Goal: Task Accomplishment & Management: Complete application form

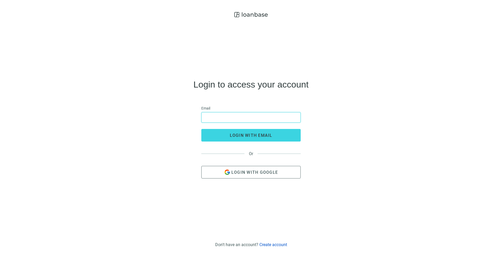
click at [223, 117] on input "email" at bounding box center [251, 117] width 93 height 10
type input "**********"
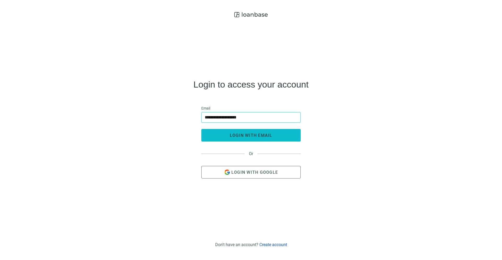
click at [241, 131] on button "login with email" at bounding box center [250, 135] width 99 height 13
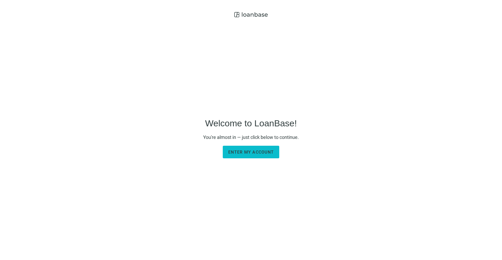
click at [246, 147] on button "Enter my account" at bounding box center [251, 151] width 57 height 13
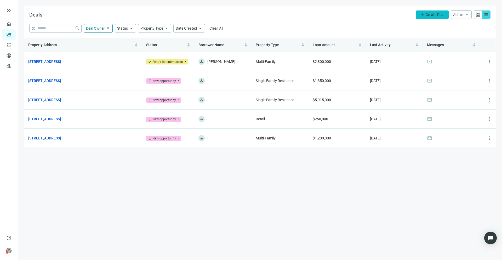
click at [427, 15] on span "Create Deal" at bounding box center [435, 15] width 19 height 4
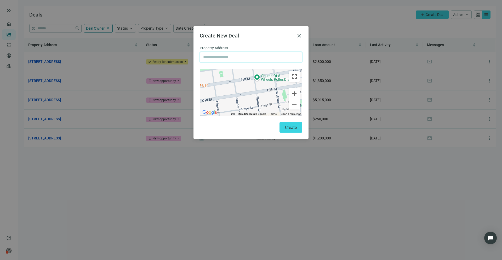
click at [251, 58] on input "text" at bounding box center [251, 57] width 96 height 10
paste input "**********"
type input "**********"
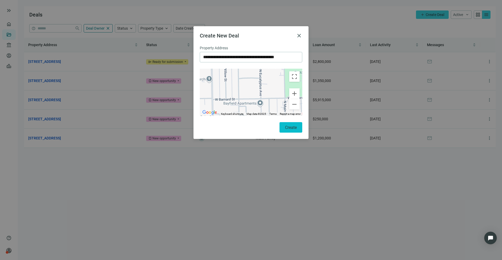
click at [289, 122] on button "Create" at bounding box center [291, 127] width 23 height 10
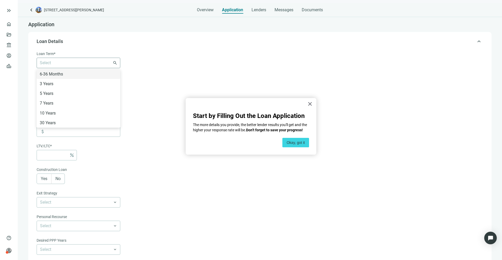
click at [108, 63] on div at bounding box center [76, 62] width 76 height 7
click at [75, 93] on div "5 Years" at bounding box center [78, 93] width 77 height 7
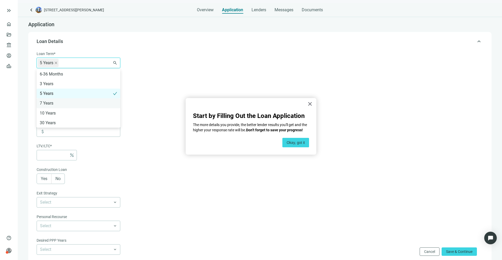
click at [72, 101] on div "7 Years" at bounding box center [78, 103] width 77 height 7
click at [71, 111] on div "10 Years" at bounding box center [78, 113] width 77 height 7
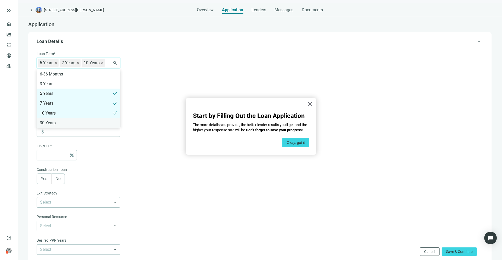
click at [66, 121] on div "30 Years" at bounding box center [78, 122] width 77 height 7
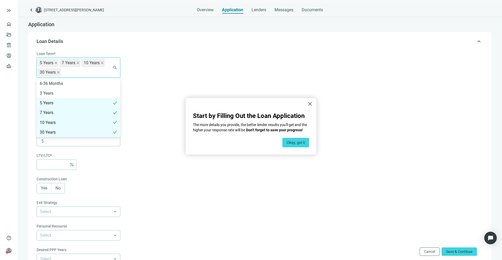
click at [147, 126] on form "Loan Term* 5 Years 7 Years 10 Years 30 Years 6-36 Months 3 Years 5 Years 7 Year…" at bounding box center [260, 188] width 446 height 275
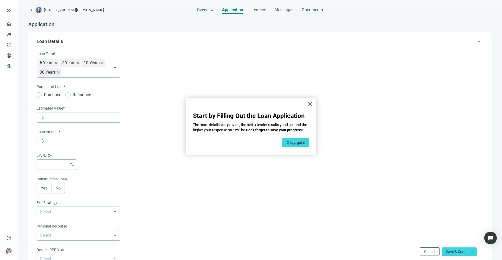
click at [51, 92] on span "Purchase" at bounding box center [52, 94] width 21 height 7
click at [54, 116] on input at bounding box center [83, 117] width 74 height 10
type input "*********"
click at [49, 137] on input at bounding box center [83, 141] width 74 height 10
click at [51, 165] on input at bounding box center [53, 164] width 27 height 10
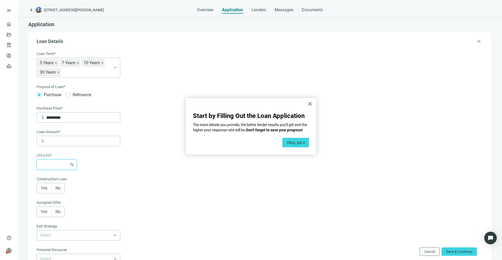
type input "*******"
type input "*"
type input "*********"
type input "**"
click at [56, 185] on span "No" at bounding box center [57, 187] width 5 height 5
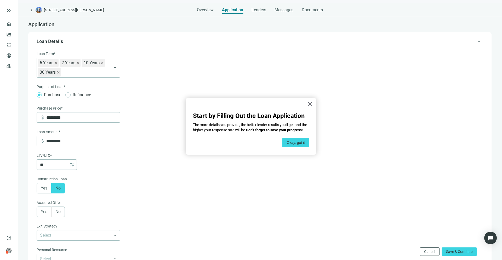
click at [58, 210] on span "No" at bounding box center [57, 211] width 5 height 5
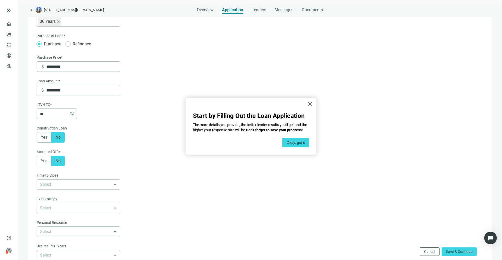
scroll to position [87, 0]
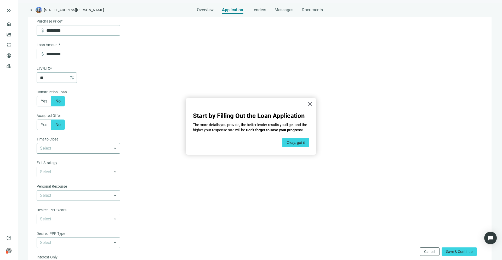
click at [71, 149] on input "search" at bounding box center [76, 148] width 72 height 10
click at [63, 170] on div "30-60 days" at bounding box center [78, 169] width 77 height 7
click at [109, 171] on input "search" at bounding box center [76, 172] width 72 height 10
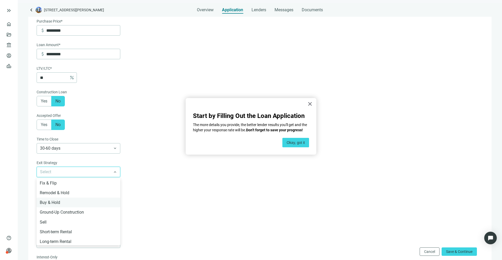
click at [88, 199] on div "Buy & Hold" at bounding box center [79, 202] width 84 height 10
click at [88, 196] on input "search" at bounding box center [76, 195] width 72 height 10
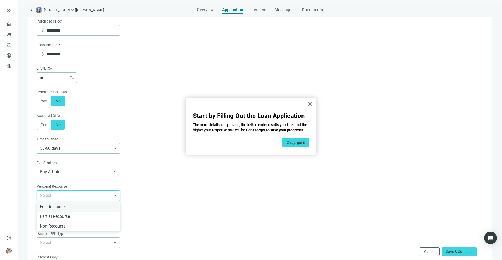
click at [82, 206] on div "Full Recourse" at bounding box center [78, 206] width 77 height 7
click at [82, 196] on span "Full Recourse" at bounding box center [78, 195] width 77 height 10
click at [151, 180] on form "Loan Term* 5 Years 7 Years 10 Years 30 Years 6-36 Months 3 Years 5 Years 7 Year…" at bounding box center [260, 125] width 446 height 322
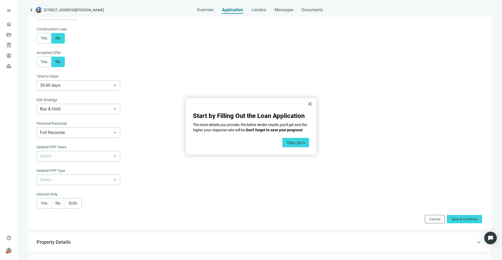
scroll to position [162, 0]
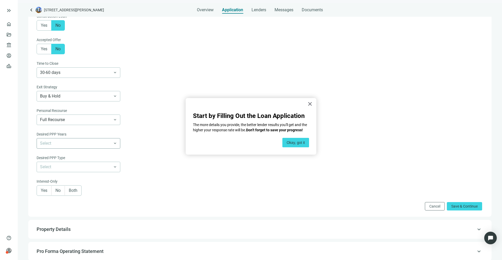
click at [105, 146] on input "search" at bounding box center [76, 143] width 72 height 10
click at [84, 175] on div "3 Years" at bounding box center [78, 173] width 77 height 7
click at [86, 167] on input "search" at bounding box center [76, 167] width 72 height 10
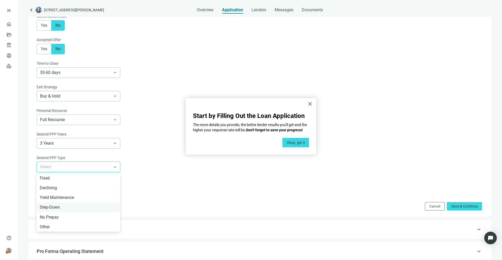
click at [74, 205] on div "Step-Down" at bounding box center [78, 207] width 77 height 7
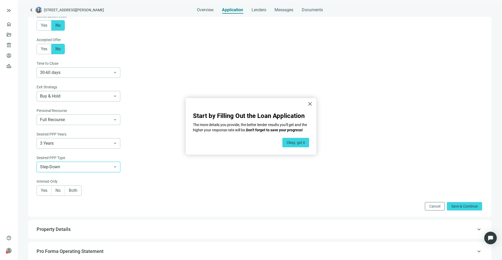
click at [72, 189] on span "Both" at bounding box center [73, 190] width 9 height 5
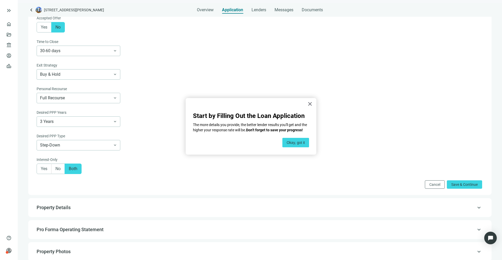
scroll to position [185, 0]
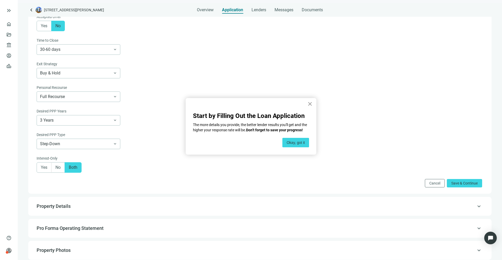
click at [308, 107] on button "×" at bounding box center [310, 103] width 5 height 8
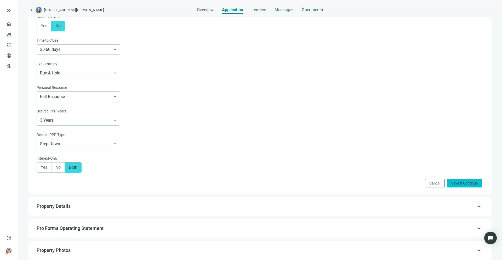
click at [449, 186] on button "Save & Continue" at bounding box center [464, 183] width 35 height 8
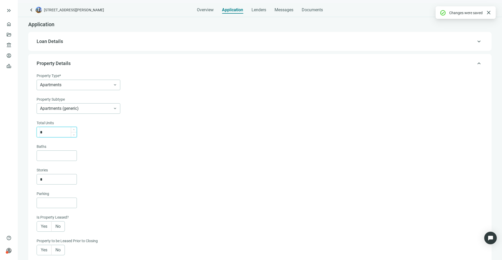
click at [48, 131] on input "*" at bounding box center [58, 132] width 37 height 10
click at [111, 129] on div "**" at bounding box center [260, 132] width 446 height 10
click at [47, 220] on div "Is Property Leased?" at bounding box center [260, 217] width 446 height 7
click at [45, 223] on label "Yes" at bounding box center [44, 226] width 15 height 10
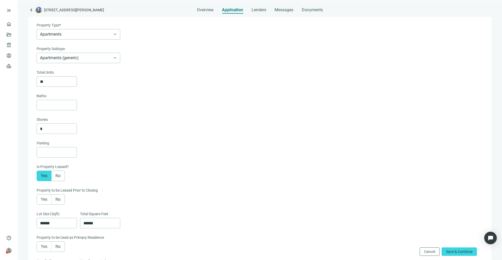
scroll to position [54, 0]
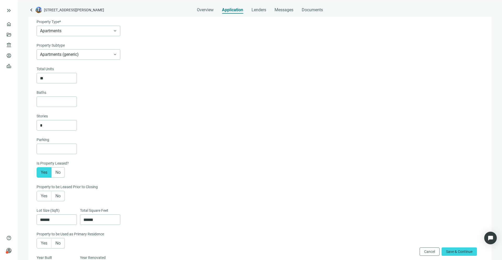
click at [46, 191] on label "Yes" at bounding box center [44, 195] width 15 height 10
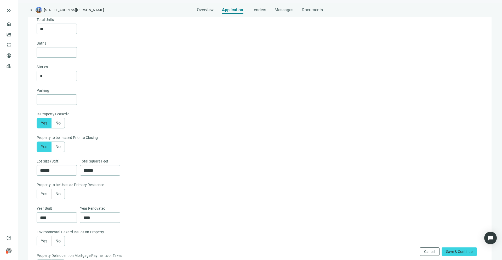
scroll to position [107, 0]
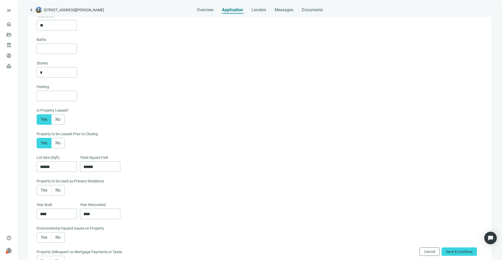
click at [57, 191] on span "No" at bounding box center [57, 189] width 5 height 5
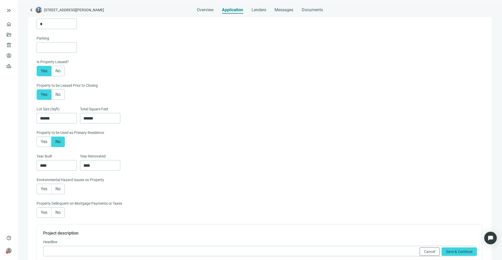
scroll to position [156, 0]
click at [58, 188] on span "No" at bounding box center [57, 187] width 5 height 5
click at [58, 212] on span "No" at bounding box center [57, 211] width 5 height 5
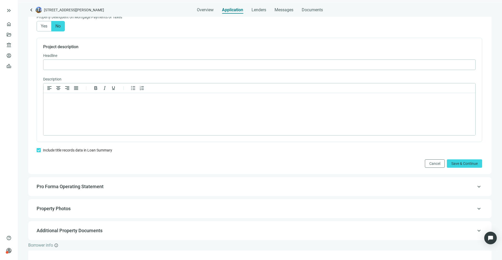
scroll to position [343, 0]
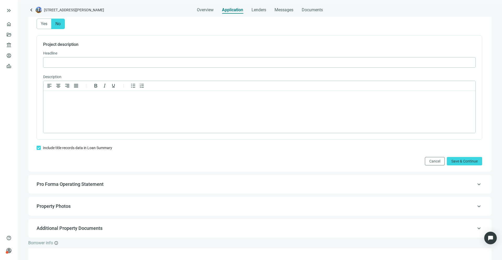
click at [132, 183] on span "Pro Forma Operating Statement" at bounding box center [260, 184] width 446 height 6
type input "*"
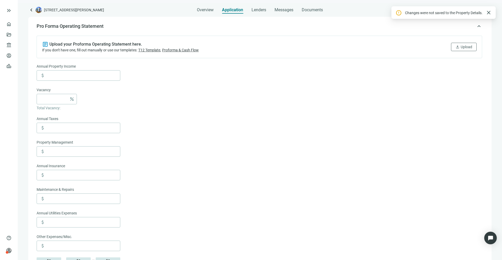
scroll to position [41, 0]
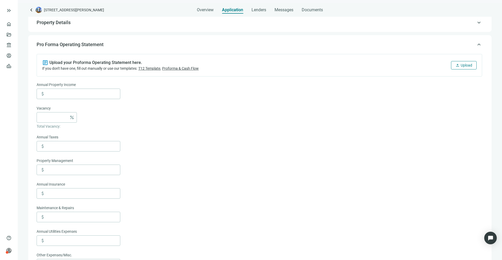
click at [461, 65] on span "Upload" at bounding box center [467, 65] width 12 height 4
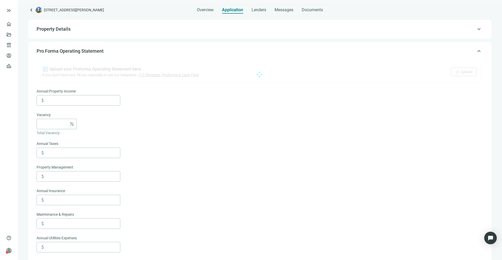
scroll to position [32, 0]
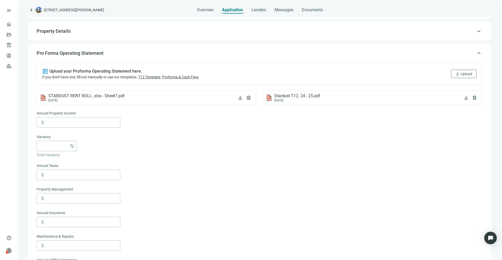
click at [470, 52] on span "Pro Forma Operating Statement" at bounding box center [260, 53] width 446 height 6
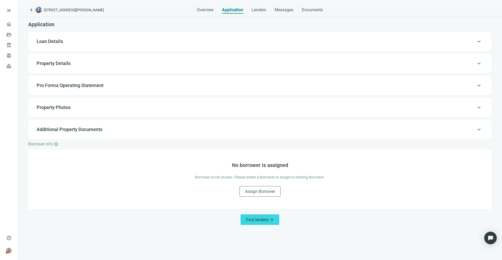
click at [110, 65] on span "Property Details" at bounding box center [260, 63] width 446 height 6
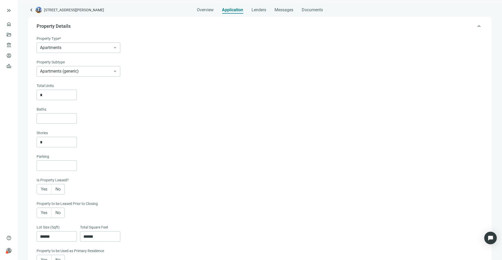
scroll to position [20, 0]
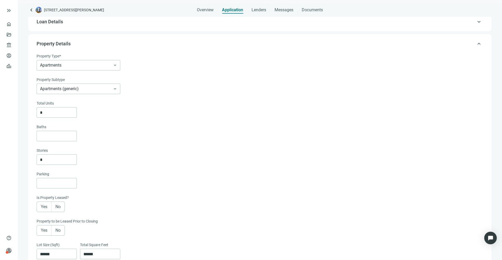
click at [145, 44] on span "Property Details" at bounding box center [260, 44] width 446 height 6
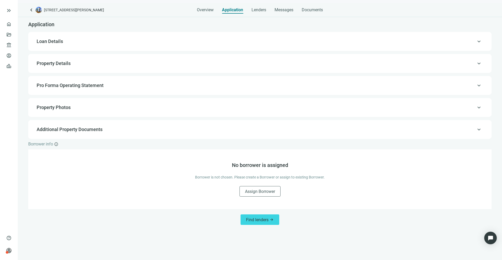
click at [129, 67] on div "keyboard_arrow_up Property Details" at bounding box center [259, 63] width 453 height 13
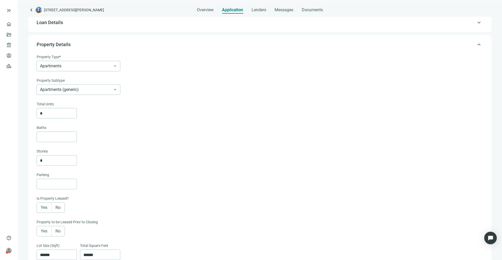
scroll to position [37, 0]
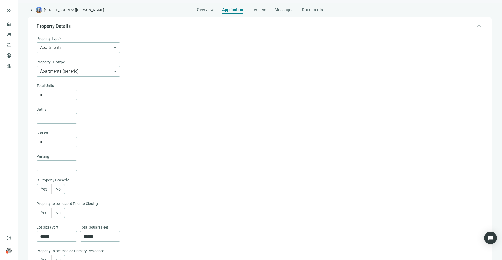
click at [146, 33] on div "Property Type* Apartments keyboard_arrow_down Property Subtype Apartments (gene…" at bounding box center [259, 249] width 453 height 434
click at [145, 29] on div "keyboard_arrow_up Property Details" at bounding box center [259, 26] width 453 height 13
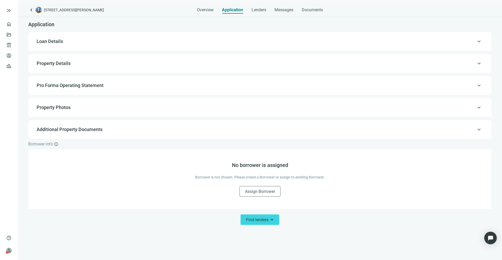
click at [121, 83] on span "Pro Forma Operating Statement" at bounding box center [260, 85] width 446 height 6
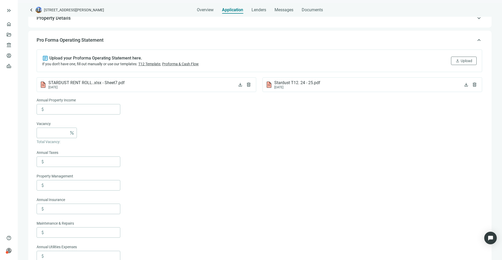
scroll to position [59, 0]
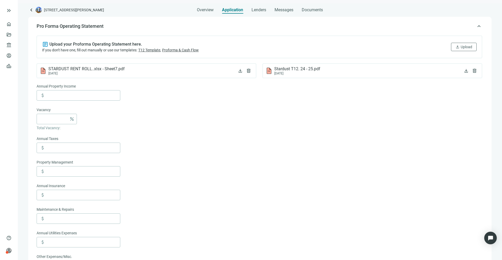
click at [121, 83] on div "article Upload your Proforma Operating Statement here. If you don't have one, f…" at bounding box center [260, 199] width 446 height 326
click at [143, 29] on span "Pro Forma Operating Statement" at bounding box center [260, 26] width 446 height 6
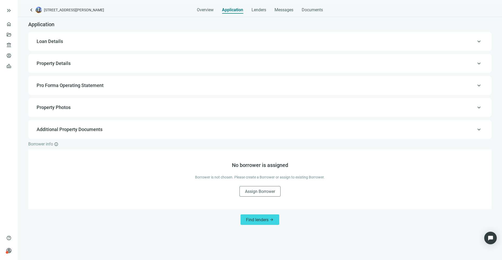
click at [133, 88] on span "Pro Forma Operating Statement" at bounding box center [260, 85] width 446 height 6
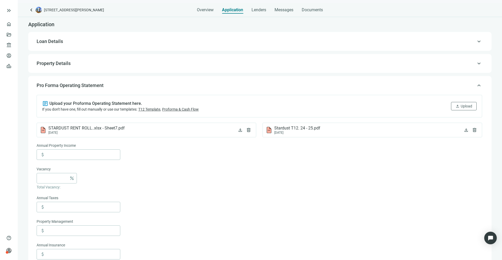
click at [133, 88] on div "keyboard_arrow_up Pro Forma Operating Statement article Upload your Proforma Op…" at bounding box center [260, 254] width 464 height 357
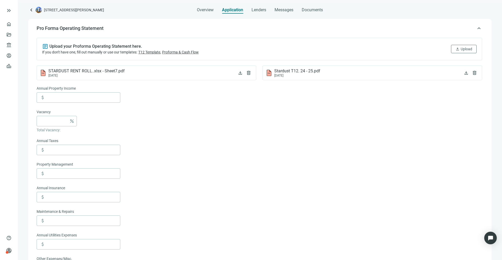
scroll to position [59, 0]
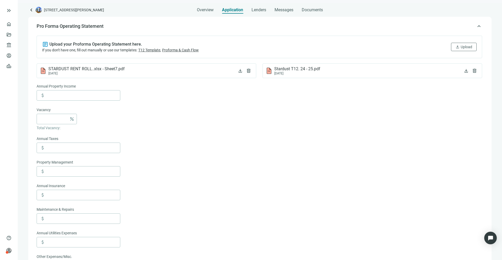
click at [150, 27] on span "Pro Forma Operating Statement" at bounding box center [260, 26] width 446 height 6
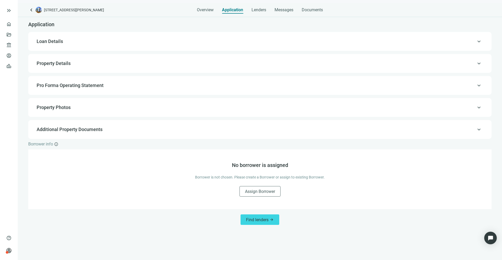
click at [112, 64] on span "Property Details" at bounding box center [260, 63] width 446 height 6
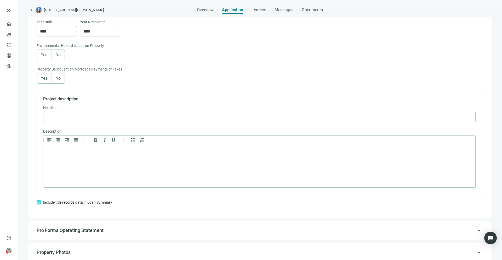
scroll to position [292, 0]
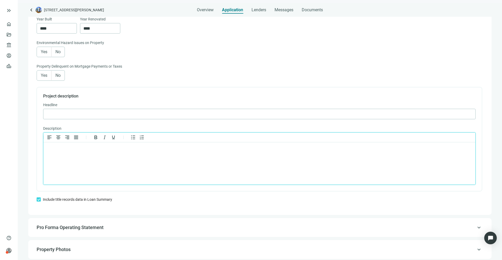
click at [91, 156] on html at bounding box center [259, 149] width 432 height 14
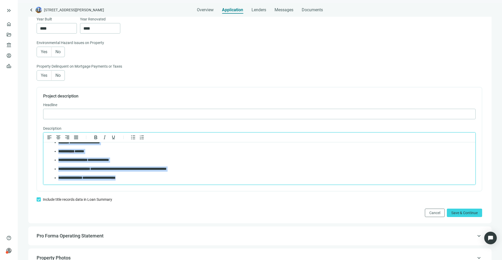
scroll to position [0, 0]
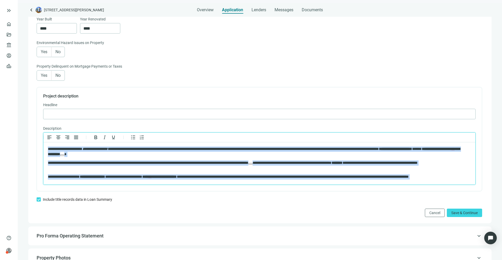
drag, startPoint x: 150, startPoint y: 179, endPoint x: 55, endPoint y: 106, distance: 120.5
click at [55, 142] on html "**********" at bounding box center [259, 191] width 432 height 99
click at [95, 135] on icon "Bold" at bounding box center [96, 137] width 6 height 6
click at [108, 161] on p "**********" at bounding box center [257, 165] width 418 height 10
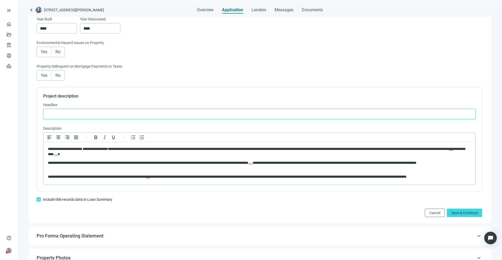
click at [98, 112] on input "text" at bounding box center [260, 114] width 426 height 10
type input "**********"
click at [63, 77] on label "No" at bounding box center [58, 75] width 13 height 10
click at [61, 50] on label "No" at bounding box center [58, 52] width 13 height 10
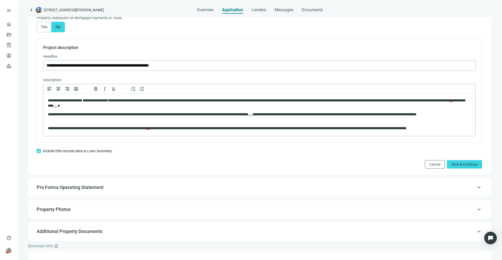
scroll to position [352, 0]
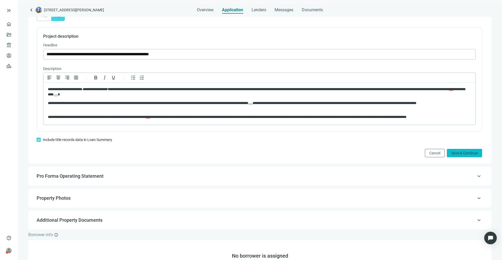
click at [460, 150] on button "Save & Continue" at bounding box center [464, 153] width 35 height 8
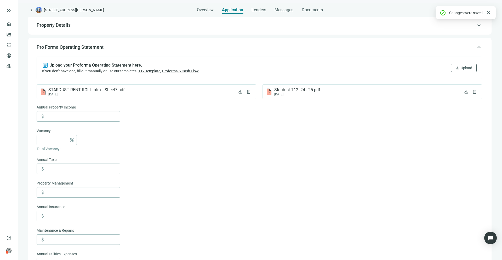
scroll to position [38, 0]
click at [476, 48] on span "keyboard_arrow_up" at bounding box center [479, 48] width 6 height 0
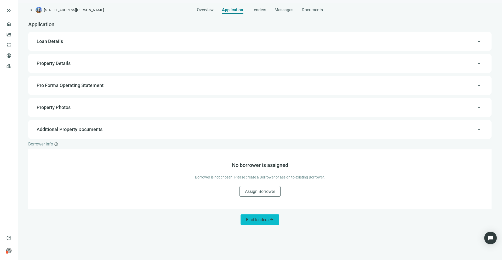
click at [268, 216] on button "Find lenders arrow_forward" at bounding box center [260, 219] width 39 height 10
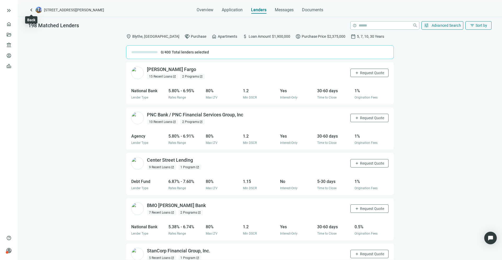
click at [31, 10] on span "keyboard_arrow_left" at bounding box center [31, 10] width 6 height 6
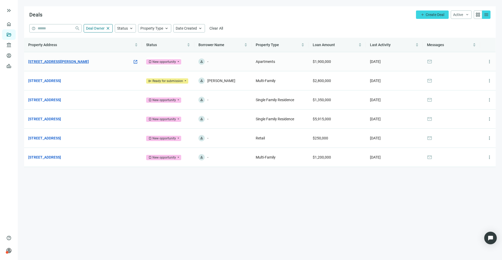
click at [64, 60] on link "[STREET_ADDRESS][PERSON_NAME]" at bounding box center [58, 62] width 61 height 6
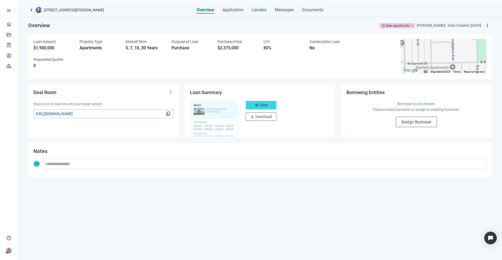
click at [260, 10] on span "Lenders" at bounding box center [259, 9] width 15 height 5
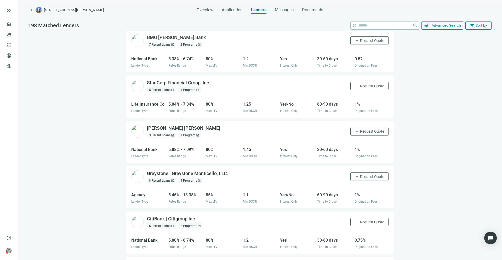
scroll to position [163, 0]
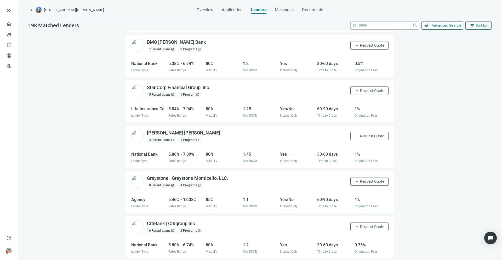
click at [434, 25] on span "Advanced Search" at bounding box center [447, 25] width 30 height 4
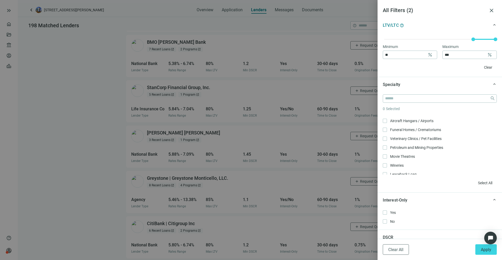
scroll to position [542, 0]
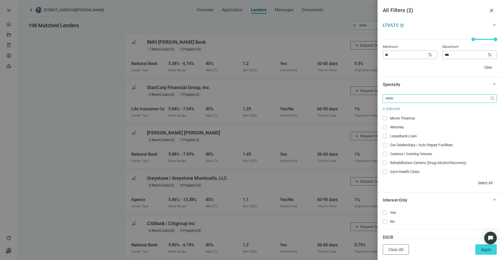
click at [404, 97] on input "search" at bounding box center [436, 98] width 103 height 8
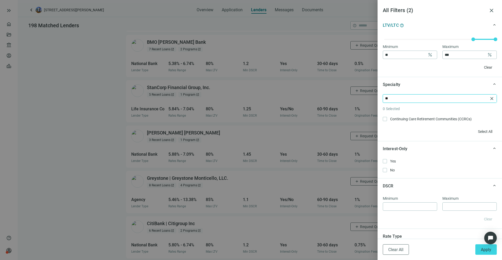
scroll to position [0, 0]
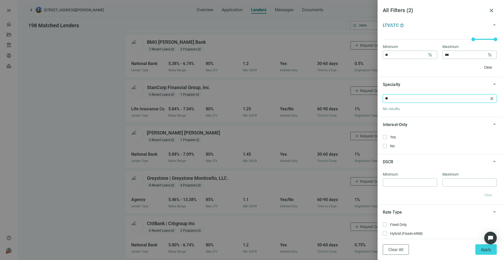
type input "*"
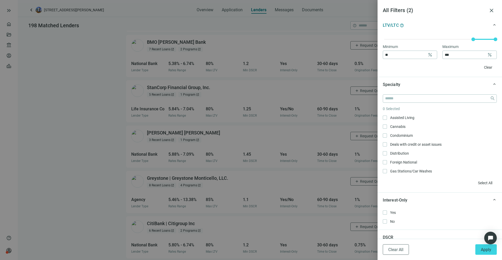
click at [417, 83] on div "Specialty" at bounding box center [436, 84] width 106 height 7
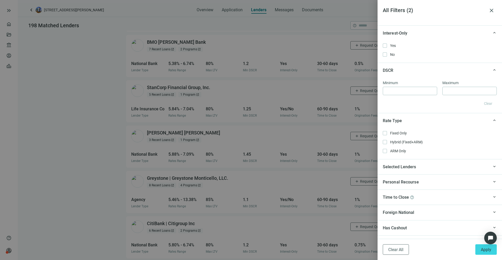
scroll to position [280, 0]
click at [420, 170] on div "keyboard_arrow_up Selected Lenders" at bounding box center [440, 165] width 125 height 15
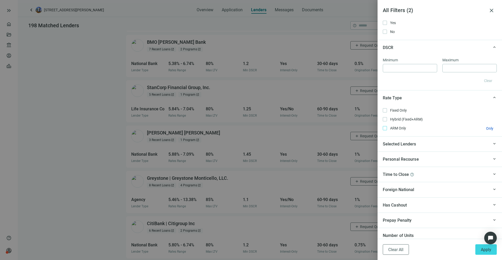
scroll to position [306, 0]
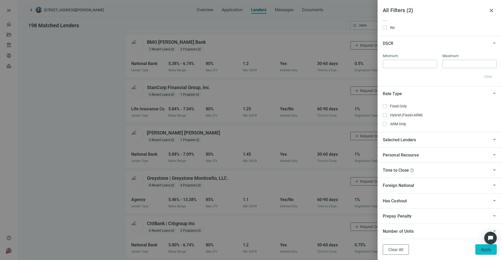
click at [482, 247] on span "Apply" at bounding box center [486, 249] width 10 height 5
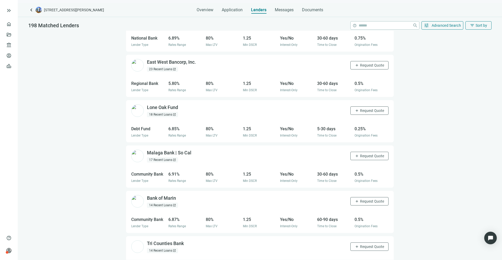
scroll to position [599, 0]
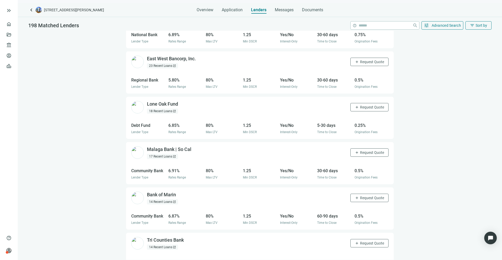
click at [170, 109] on div "18 Recent Loans open_in_new" at bounding box center [162, 110] width 31 height 5
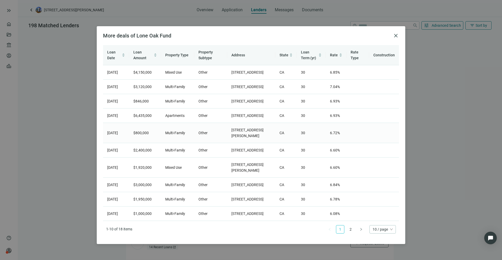
scroll to position [0, 0]
click at [393, 34] on span "close" at bounding box center [396, 35] width 6 height 6
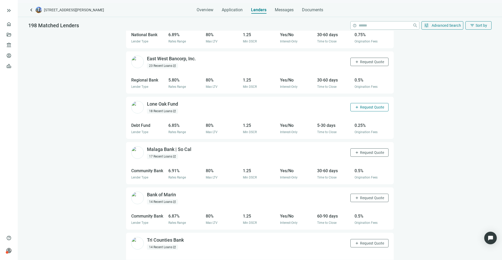
click at [369, 104] on button "add Request Quote" at bounding box center [370, 107] width 38 height 8
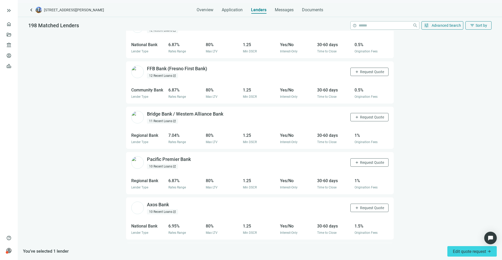
scroll to position [909, 0]
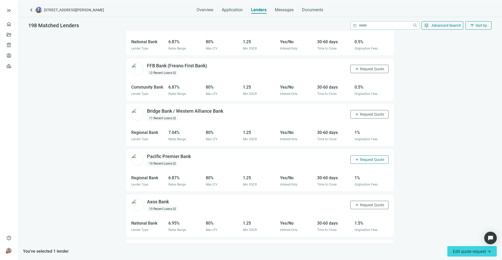
click at [360, 160] on span "Request Quote" at bounding box center [372, 159] width 24 height 4
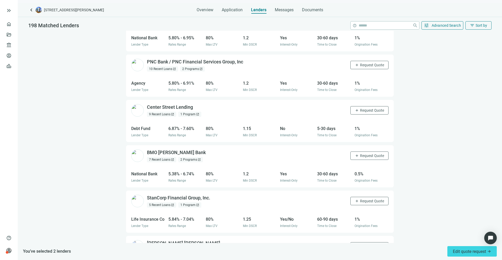
scroll to position [0, 0]
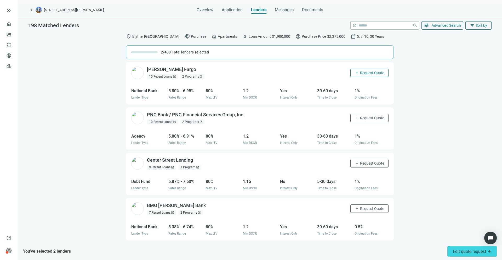
click at [364, 71] on span "Request Quote" at bounding box center [372, 73] width 24 height 4
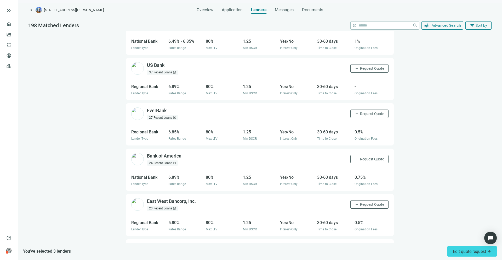
scroll to position [459, 0]
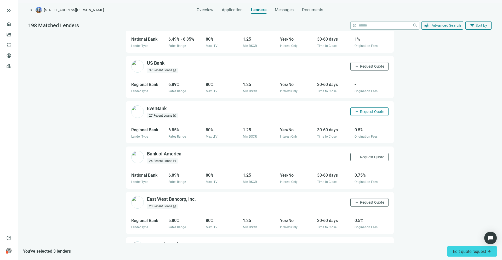
click at [365, 113] on span "Request Quote" at bounding box center [372, 111] width 24 height 4
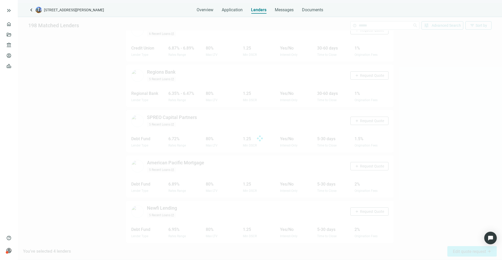
scroll to position [2531, 0]
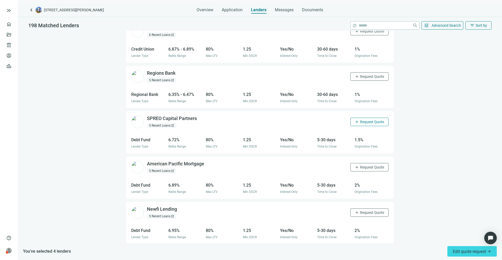
click at [362, 120] on span "Request Quote" at bounding box center [372, 122] width 24 height 4
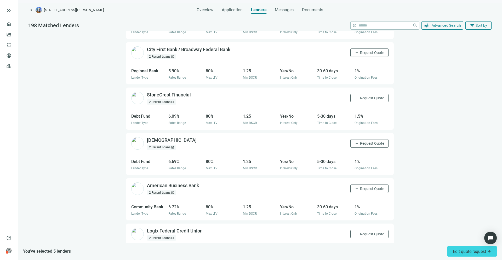
scroll to position [3413, 0]
click at [360, 143] on span "Request Quote" at bounding box center [372, 144] width 24 height 4
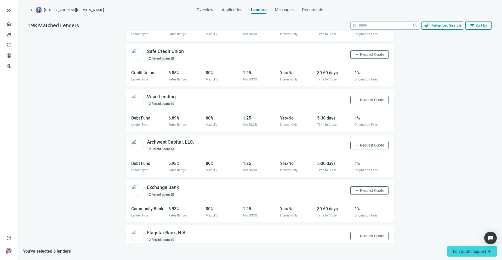
scroll to position [3732, 0]
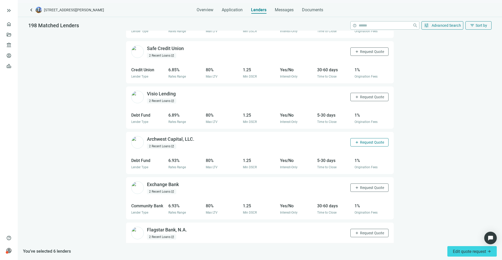
click at [360, 143] on span "Request Quote" at bounding box center [372, 142] width 24 height 4
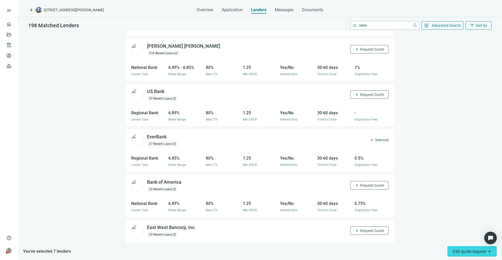
scroll to position [0, 0]
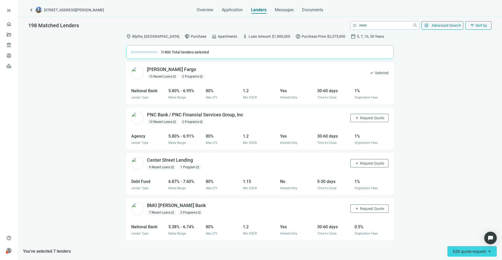
click at [218, 36] on span "Apartments" at bounding box center [227, 36] width 19 height 6
click at [451, 25] on span "Advanced Search" at bounding box center [447, 25] width 30 height 4
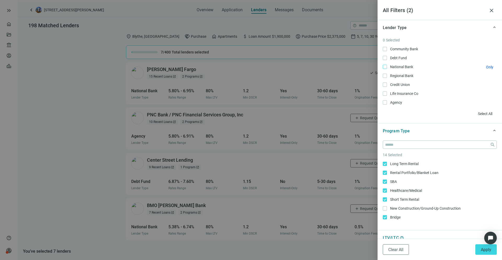
click at [387, 66] on span "National Bank Only" at bounding box center [401, 67] width 28 height 6
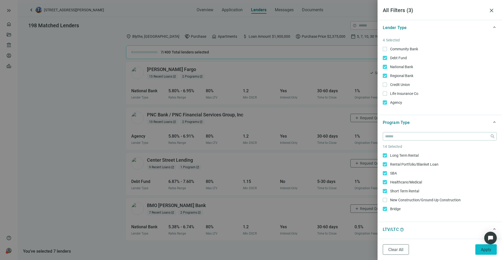
click at [480, 249] on button "Apply" at bounding box center [486, 249] width 21 height 10
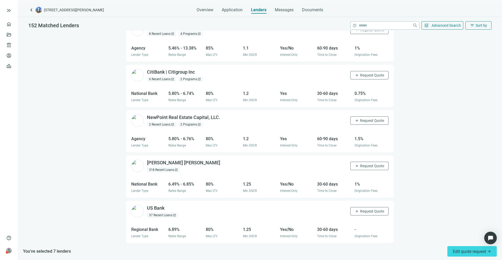
scroll to position [270, 0]
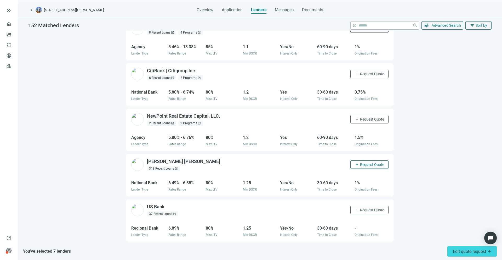
click at [354, 164] on button "add Request Quote" at bounding box center [370, 164] width 38 height 8
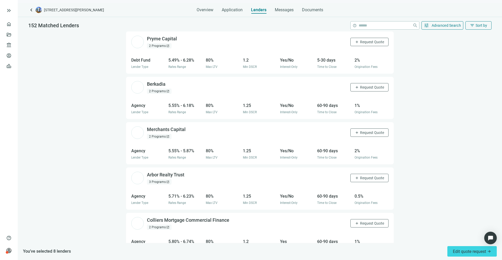
scroll to position [3696, 0]
click at [368, 45] on button "add Request Quote" at bounding box center [370, 42] width 38 height 8
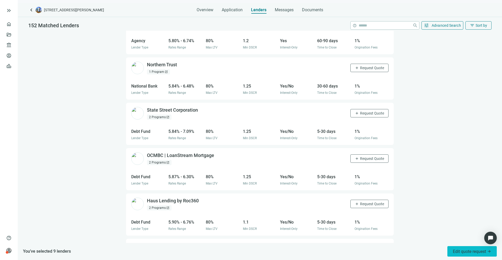
click at [457, 249] on span "Edit quote request arrow_forward" at bounding box center [472, 251] width 38 height 5
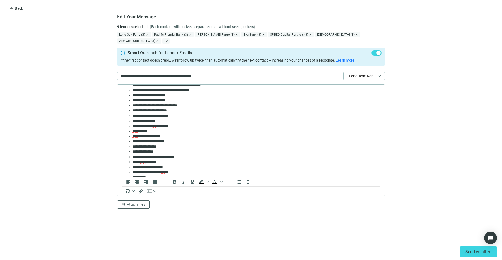
scroll to position [0, 0]
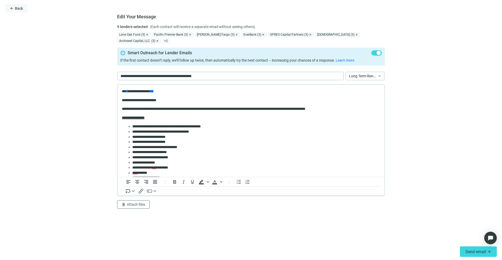
click at [19, 10] on span "Back" at bounding box center [19, 8] width 8 height 4
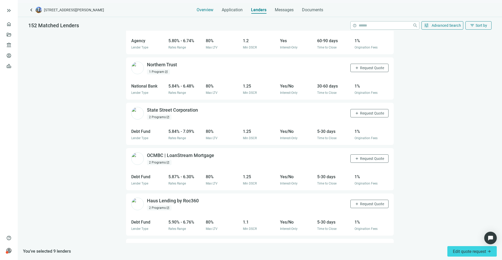
click at [209, 10] on span "Overview" at bounding box center [205, 9] width 17 height 5
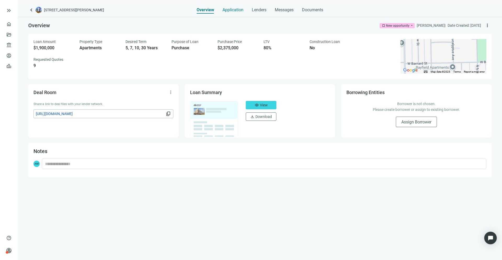
click at [234, 9] on span "Application" at bounding box center [233, 9] width 21 height 5
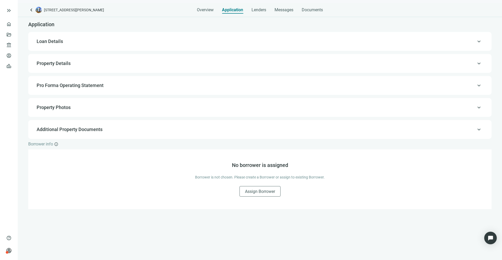
click at [100, 67] on div "keyboard_arrow_up Property Details" at bounding box center [259, 63] width 453 height 13
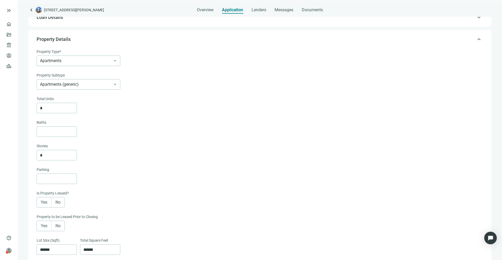
scroll to position [37, 0]
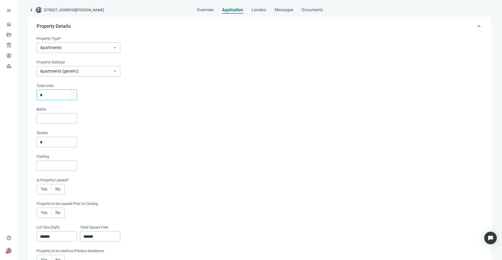
click at [53, 92] on input "*" at bounding box center [58, 95] width 37 height 10
type input "**"
click at [125, 121] on div at bounding box center [260, 118] width 446 height 10
click at [66, 140] on input "*" at bounding box center [58, 142] width 37 height 10
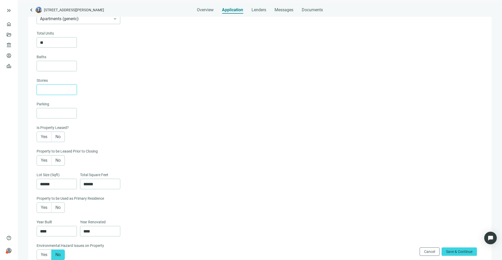
scroll to position [96, 0]
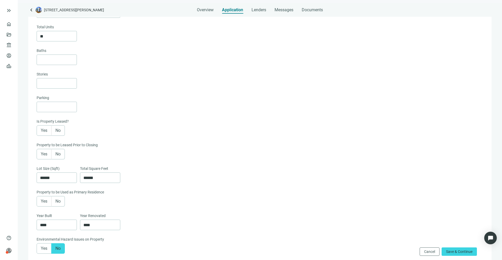
click at [39, 129] on label "Yes" at bounding box center [44, 130] width 15 height 10
click at [44, 152] on span "Yes" at bounding box center [44, 153] width 7 height 5
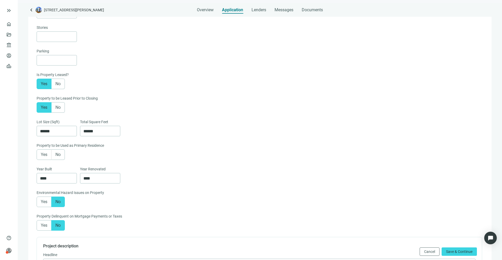
scroll to position [151, 0]
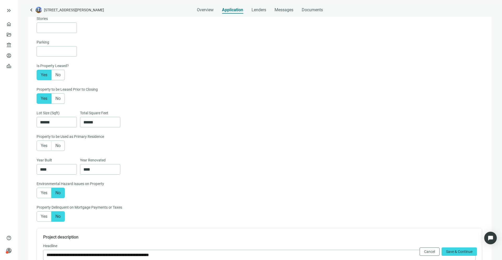
click at [58, 142] on label "No" at bounding box center [58, 145] width 13 height 10
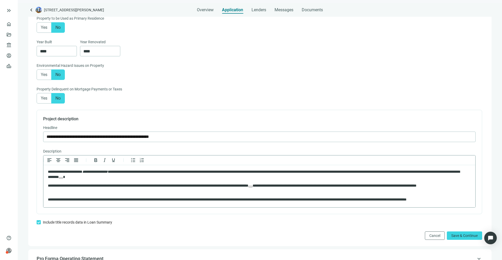
scroll to position [283, 0]
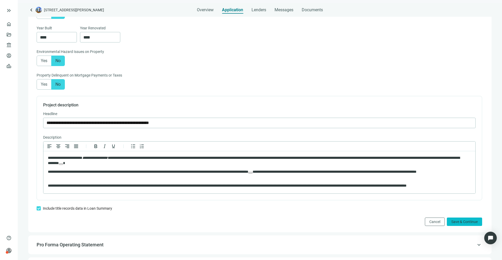
click at [468, 221] on span "Save & Continue" at bounding box center [465, 221] width 26 height 4
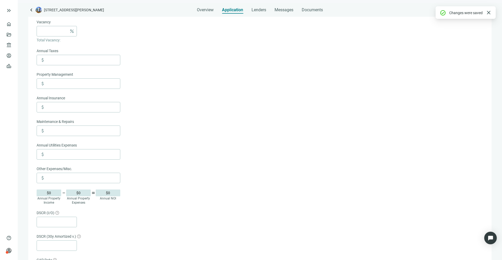
scroll to position [59, 0]
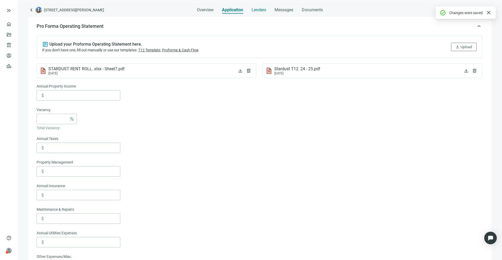
click at [257, 11] on span "Lenders" at bounding box center [259, 9] width 15 height 5
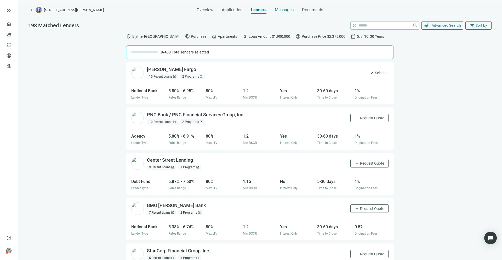
click at [286, 12] on div "Messages" at bounding box center [284, 9] width 19 height 5
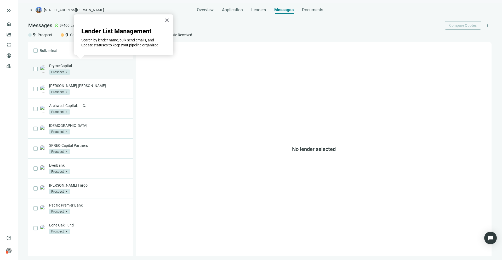
click at [99, 75] on div "Pryme Capital Prospect arrow_drop_down" at bounding box center [80, 69] width 105 height 20
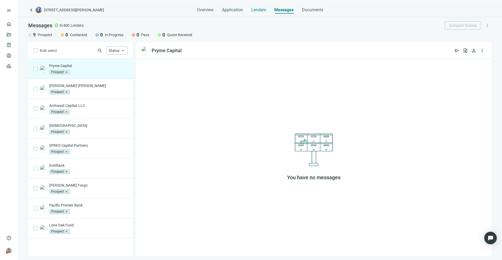
click at [263, 12] on span "Lenders" at bounding box center [258, 9] width 15 height 5
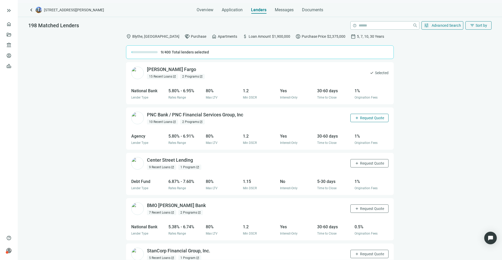
click at [360, 118] on span "Request Quote" at bounding box center [372, 118] width 24 height 4
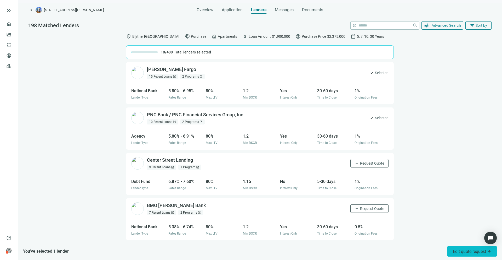
click at [457, 253] on span "Edit quote request arrow_forward" at bounding box center [472, 251] width 38 height 5
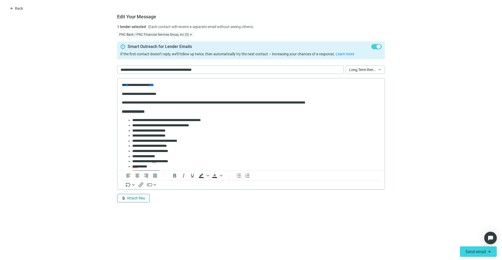
click at [140, 197] on span "Attach files" at bounding box center [136, 198] width 18 height 4
click at [144, 179] on span "Сhoose from deal documents" at bounding box center [146, 178] width 48 height 4
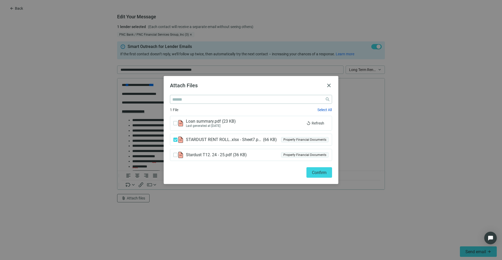
click at [174, 151] on div "Stardust T12. 24 - 25.pdf ( 36 KB ) Property Financial Documents" at bounding box center [251, 155] width 162 height 12
click at [318, 171] on span "Confirm" at bounding box center [319, 172] width 15 height 5
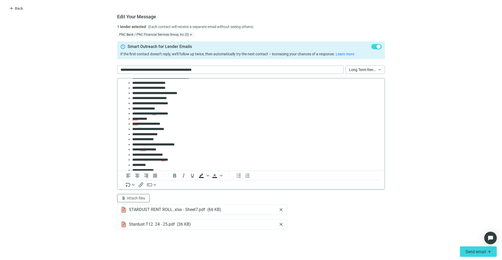
scroll to position [53, 0]
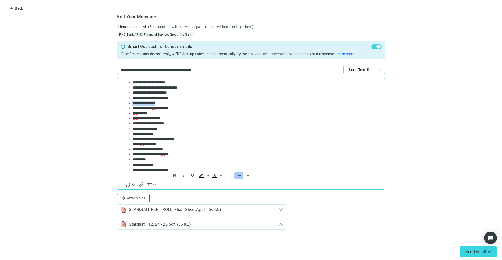
drag, startPoint x: 168, startPoint y: 102, endPoint x: 120, endPoint y: 102, distance: 48.1
click at [120, 102] on html "**********" at bounding box center [250, 136] width 267 height 222
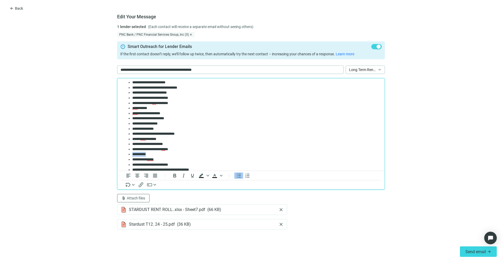
drag, startPoint x: 155, startPoint y: 154, endPoint x: 130, endPoint y: 153, distance: 24.9
click at [130, 153] on ul "**********" at bounding box center [251, 118] width 258 height 108
click at [165, 153] on li "**********" at bounding box center [256, 153] width 248 height 5
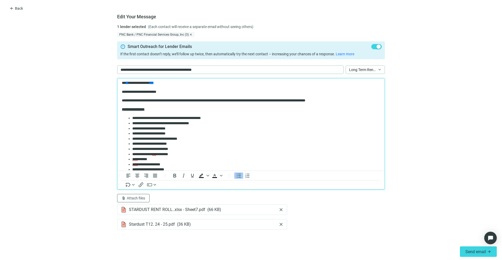
scroll to position [0, 0]
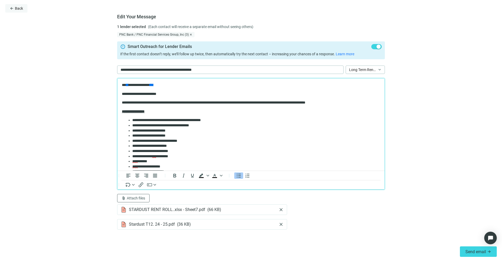
click at [21, 10] on span "Back" at bounding box center [19, 8] width 8 height 4
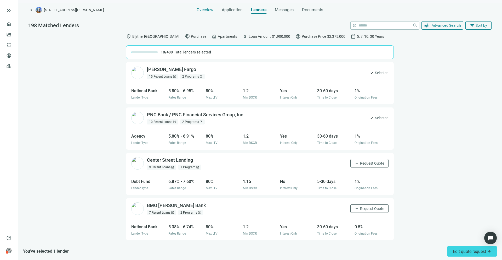
click at [209, 12] on span "Overview" at bounding box center [205, 9] width 17 height 5
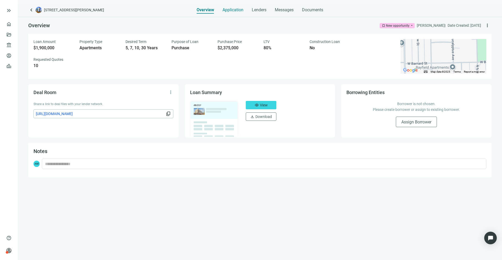
click at [229, 10] on span "Application" at bounding box center [233, 9] width 21 height 5
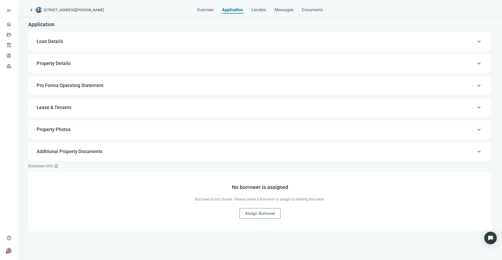
click at [86, 40] on span "Loan Details" at bounding box center [260, 41] width 446 height 6
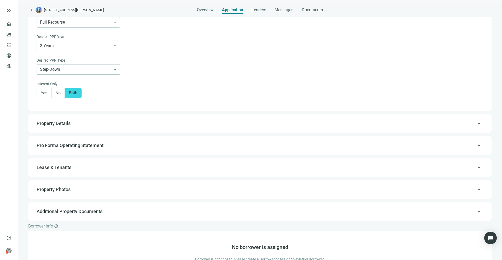
scroll to position [291, 0]
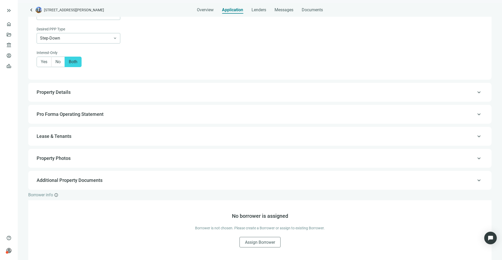
click at [80, 114] on span "Pro Forma Operating Statement" at bounding box center [70, 113] width 67 height 5
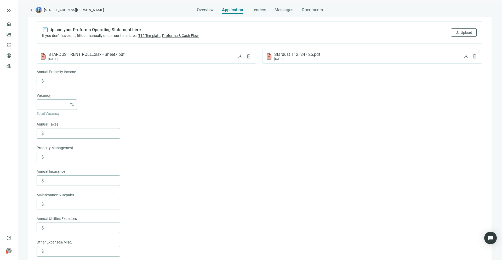
scroll to position [59, 0]
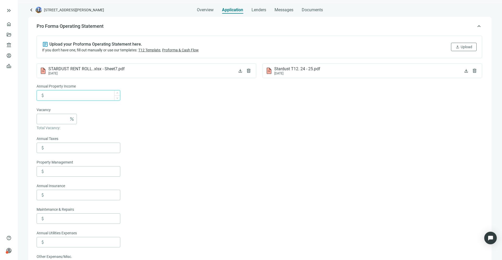
click at [79, 95] on input at bounding box center [83, 95] width 74 height 10
click at [59, 117] on input at bounding box center [53, 119] width 27 height 10
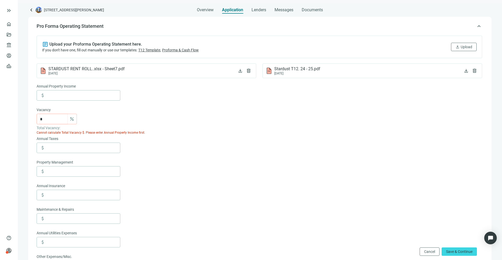
type input "*"
click at [111, 111] on div "Vacancy" at bounding box center [79, 110] width 84 height 7
click at [69, 94] on input at bounding box center [83, 95] width 74 height 10
click at [45, 121] on input "*" at bounding box center [53, 119] width 27 height 10
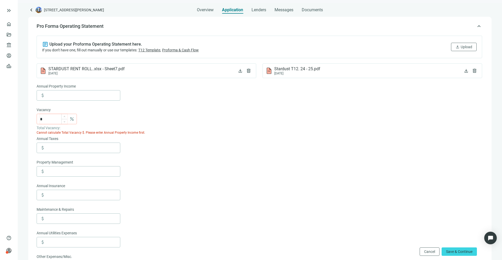
click at [45, 121] on input "*" at bounding box center [53, 119] width 27 height 10
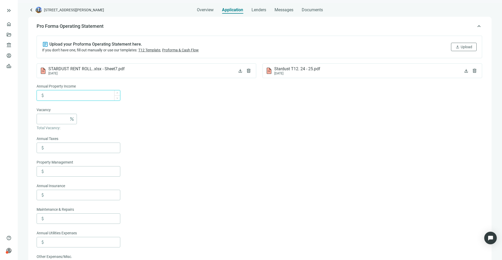
click at [107, 96] on input at bounding box center [83, 95] width 74 height 10
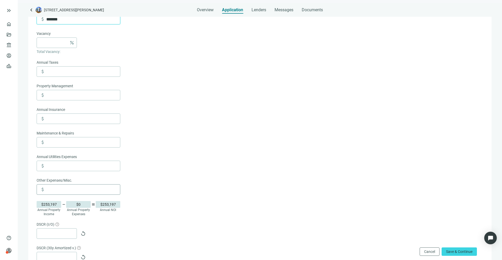
scroll to position [135, 0]
type input "*******"
click at [63, 66] on div "Annual Taxes" at bounding box center [79, 63] width 84 height 7
click at [60, 71] on input at bounding box center [83, 72] width 74 height 10
type input "******"
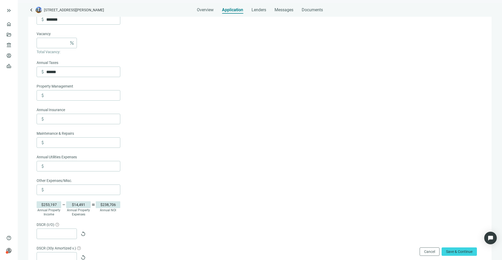
click at [160, 82] on form "Annual Property Income attach_money ******* Vacancy percent Total Vacancy: Annu…" at bounding box center [260, 153] width 446 height 293
click at [62, 92] on input at bounding box center [83, 95] width 74 height 10
type input "*****"
click at [76, 123] on input at bounding box center [83, 119] width 74 height 10
type input "******"
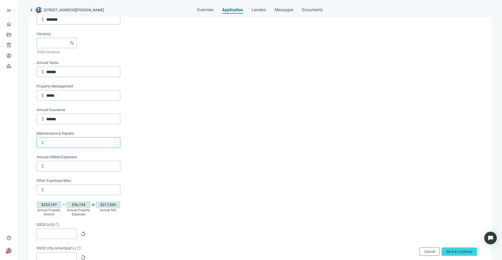
click at [62, 145] on input at bounding box center [83, 142] width 74 height 10
type input "******"
click at [74, 161] on input at bounding box center [83, 166] width 74 height 10
type input "*****"
click at [162, 168] on form "Annual Property Income attach_money ******* Vacancy percent Total Vacancy: Annu…" at bounding box center [260, 153] width 446 height 293
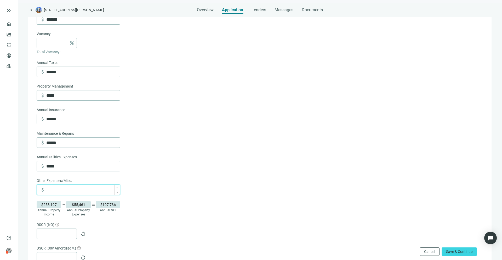
click at [75, 193] on input at bounding box center [83, 189] width 74 height 10
type input "******"
click at [193, 194] on form "Annual Property Income attach_money ******* Vacancy percent Total Vacancy: Annu…" at bounding box center [260, 153] width 446 height 293
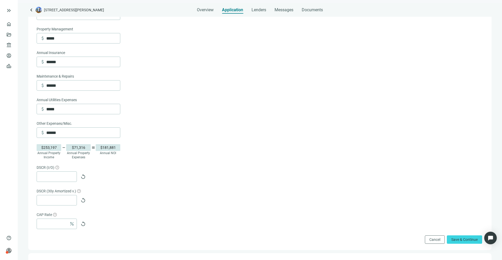
scroll to position [192, 0]
click at [83, 174] on span "replay" at bounding box center [83, 175] width 5 height 5
click at [84, 200] on span "replay" at bounding box center [83, 199] width 5 height 5
click at [84, 222] on span "replay" at bounding box center [83, 223] width 5 height 5
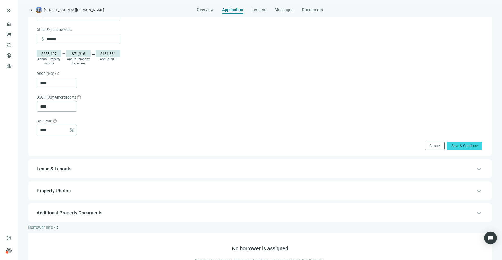
scroll to position [287, 0]
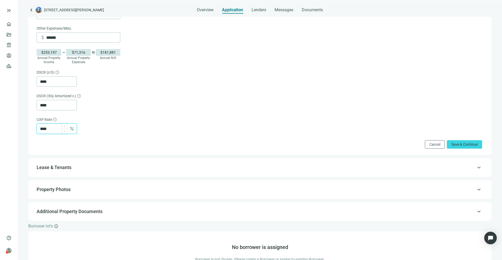
click at [60, 130] on input "****" at bounding box center [53, 128] width 27 height 10
click at [132, 125] on div "* percent replay" at bounding box center [260, 128] width 446 height 10
click at [58, 127] on input "*" at bounding box center [53, 128] width 27 height 10
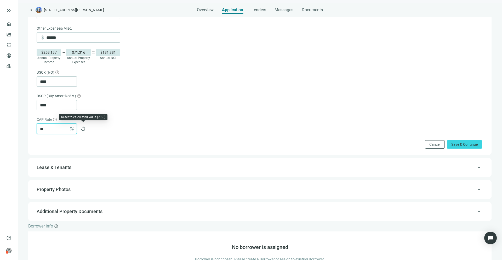
type input "**"
click at [92, 127] on div "** percent replay" at bounding box center [260, 128] width 446 height 10
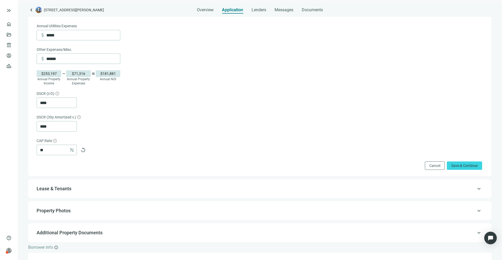
scroll to position [239, 0]
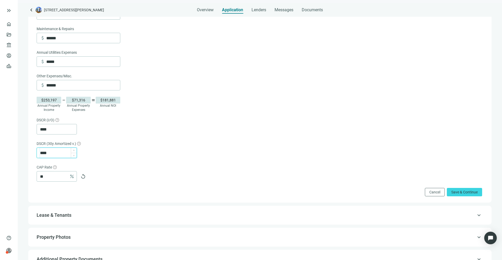
click at [58, 153] on input "****" at bounding box center [58, 153] width 37 height 10
click at [54, 129] on input "****" at bounding box center [58, 129] width 37 height 10
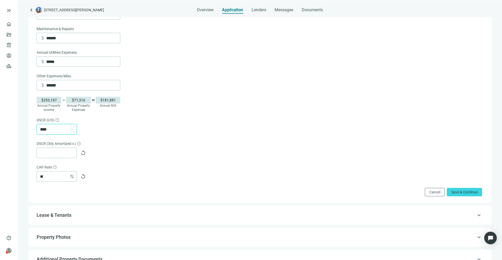
click at [54, 129] on input "****" at bounding box center [58, 129] width 37 height 10
click at [253, 146] on div "DSCR (30y Amortized v.)" at bounding box center [260, 143] width 446 height 7
click at [463, 192] on span "Save & Continue" at bounding box center [465, 192] width 26 height 4
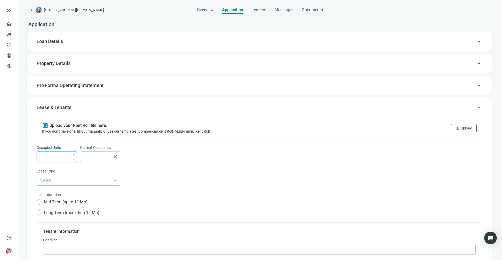
click at [64, 157] on input at bounding box center [58, 156] width 37 height 10
type input "**"
click at [161, 161] on div "Occupied Units ** Current Occupancy percent" at bounding box center [260, 156] width 446 height 24
click at [94, 179] on input "search" at bounding box center [76, 180] width 72 height 10
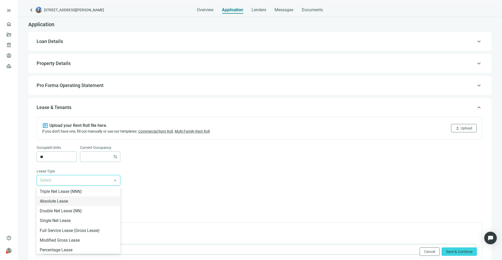
click at [177, 196] on div "Lease duration" at bounding box center [260, 194] width 446 height 7
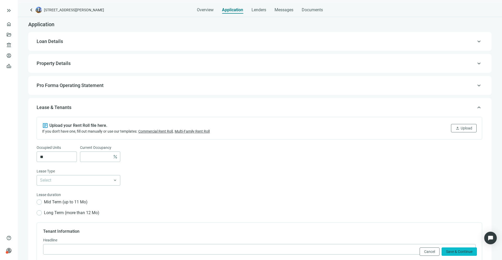
click at [465, 255] on button "Save & Continue" at bounding box center [459, 251] width 35 height 8
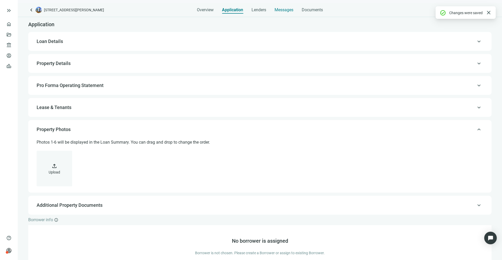
click at [287, 8] on span "Messages" at bounding box center [284, 9] width 19 height 5
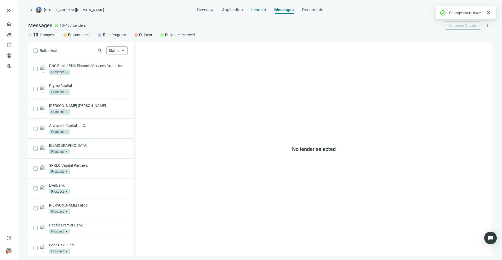
click at [255, 10] on span "Lenders" at bounding box center [258, 9] width 15 height 5
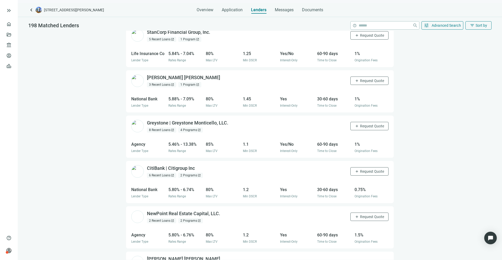
scroll to position [221, 0]
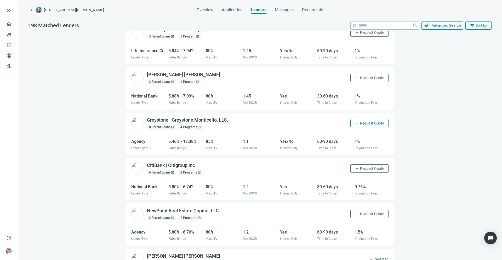
click at [362, 125] on button "add Request Quote" at bounding box center [370, 123] width 38 height 8
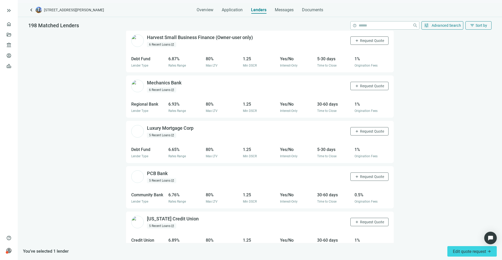
scroll to position [1209, 0]
click at [364, 172] on button "add Request Quote" at bounding box center [370, 176] width 38 height 8
click at [473, 251] on span "Edit quote request arrow_forward" at bounding box center [472, 251] width 38 height 5
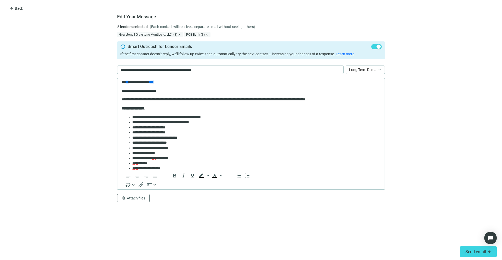
scroll to position [4, 0]
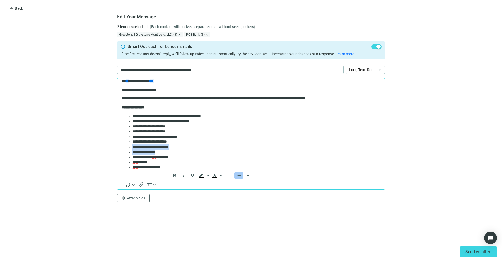
drag, startPoint x: 162, startPoint y: 151, endPoint x: 131, endPoint y: 146, distance: 31.4
click at [131, 146] on ul "**********" at bounding box center [251, 169] width 258 height 113
drag, startPoint x: 173, startPoint y: 156, endPoint x: 133, endPoint y: 152, distance: 40.5
click at [133, 152] on ul "**********" at bounding box center [251, 164] width 258 height 103
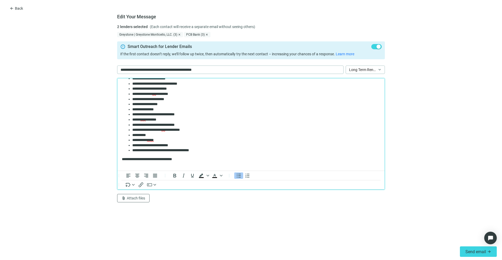
scroll to position [58, 0]
drag, startPoint x: 210, startPoint y: 150, endPoint x: 133, endPoint y: 145, distance: 76.8
click at [133, 145] on ul "**********" at bounding box center [251, 106] width 258 height 92
click at [160, 135] on li "**********" at bounding box center [256, 134] width 248 height 5
click at [182, 140] on li "**********" at bounding box center [256, 139] width 248 height 5
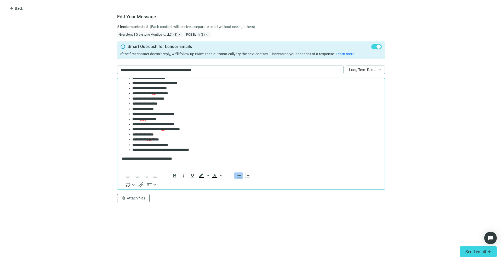
click at [197, 144] on li "**********" at bounding box center [256, 144] width 248 height 5
drag, startPoint x: 206, startPoint y: 150, endPoint x: 131, endPoint y: 143, distance: 75.1
click at [131, 143] on ul "**********" at bounding box center [251, 106] width 258 height 92
click at [189, 144] on li "**********" at bounding box center [256, 144] width 248 height 5
click at [212, 151] on li "**********" at bounding box center [256, 149] width 248 height 5
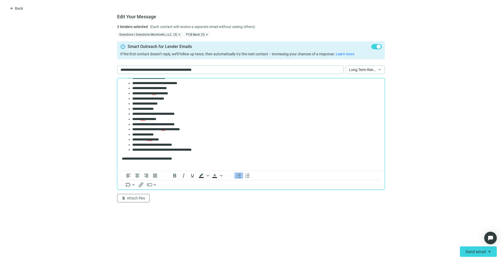
click at [191, 144] on li "**********" at bounding box center [256, 144] width 248 height 5
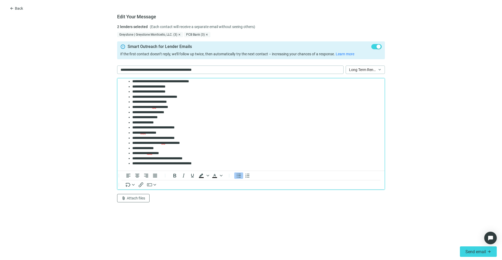
scroll to position [110, 0]
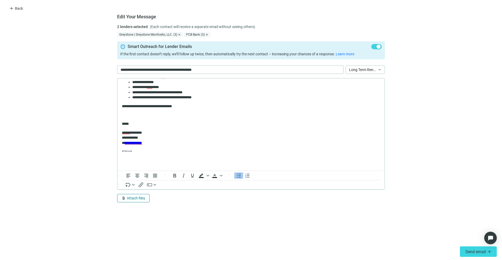
click at [138, 196] on span "Attach files" at bounding box center [136, 198] width 18 height 4
click at [146, 178] on span "Сhoose from deal documents" at bounding box center [146, 178] width 48 height 4
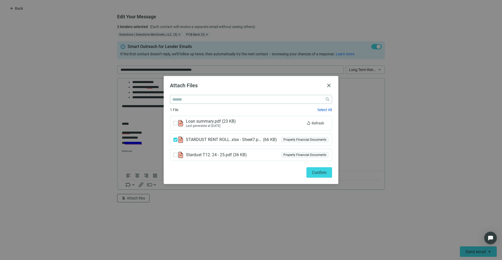
click at [174, 158] on div "Stardust T12. 24 - 25.pdf ( 36 KB ) Property Financial Documents" at bounding box center [251, 155] width 162 height 12
click at [322, 174] on span "Confirm" at bounding box center [319, 172] width 15 height 5
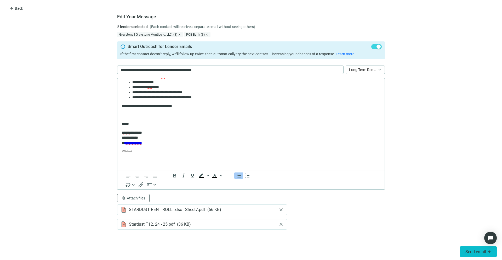
click at [470, 252] on span "Send email" at bounding box center [476, 251] width 21 height 5
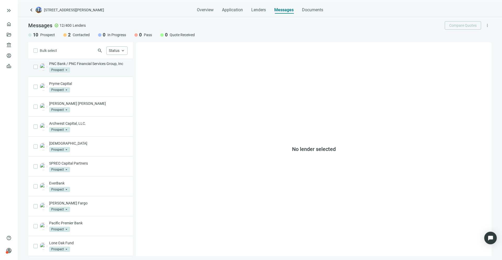
scroll to position [47, 0]
click at [48, 34] on span "Prospect" at bounding box center [47, 34] width 15 height 5
click at [249, 12] on div "Overview Application Lenders Messages Documents" at bounding box center [260, 8] width 126 height 10
click at [254, 11] on span "Lenders" at bounding box center [258, 9] width 15 height 5
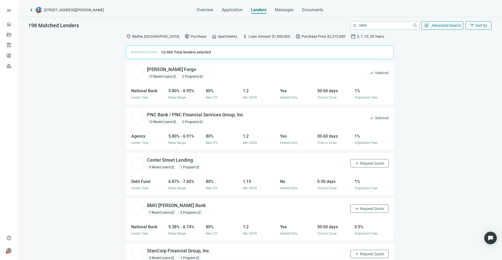
click at [280, 14] on div "keyboard_arrow_left [STREET_ADDRESS][PERSON_NAME] Overview Application Lenders …" at bounding box center [260, 131] width 484 height 256
click at [282, 12] on span "Messages" at bounding box center [284, 9] width 19 height 5
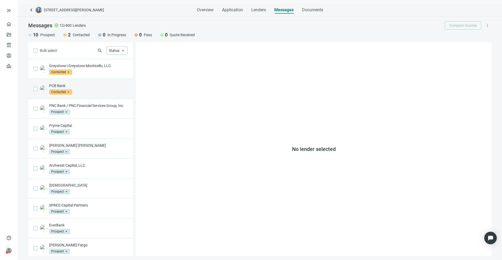
click at [91, 94] on div "PCB Bank Contacted arrow_drop_down" at bounding box center [80, 89] width 105 height 20
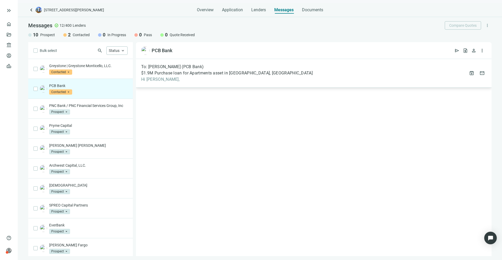
click at [199, 84] on div "To: [PERSON_NAME] (PCB Bank) $1.9M Purchase loan for Apartments asset in [GEOGR…" at bounding box center [314, 73] width 356 height 29
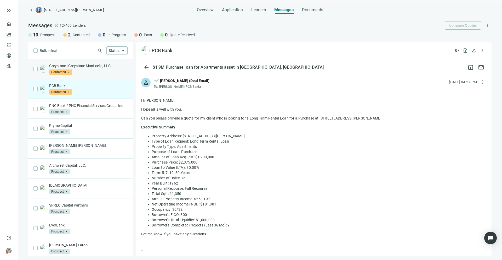
click at [100, 71] on div "Greystone | Greystone Monticello, LLC. Contacted arrow_drop_down" at bounding box center [88, 69] width 78 height 12
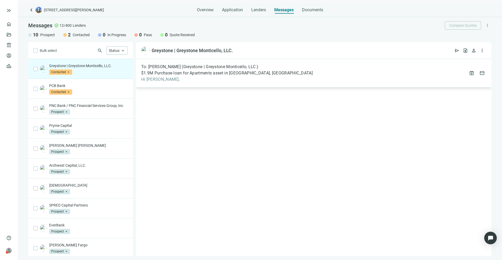
click at [173, 83] on div "To: [PERSON_NAME] (Greystone | Greystone Monticello, LLC.) $1.9M Purchase loan …" at bounding box center [314, 73] width 356 height 29
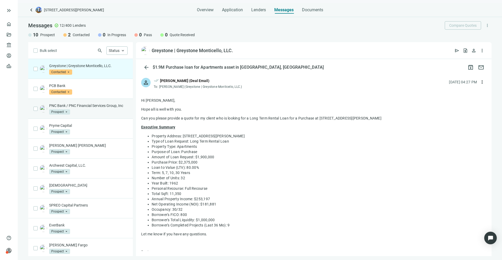
click at [88, 108] on p "PNC Bank / PNC Financial Services Group, Inc" at bounding box center [88, 105] width 78 height 5
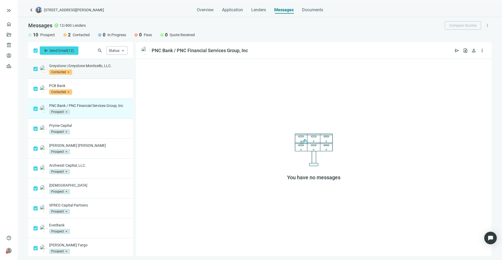
click at [36, 71] on div "Greystone | Greystone Monticello, LLC. Contacted arrow_drop_down" at bounding box center [80, 69] width 105 height 20
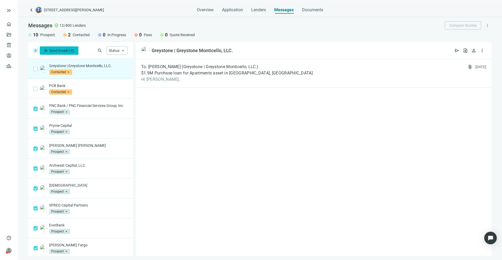
click at [67, 52] on span "( 10 )" at bounding box center [70, 50] width 7 height 4
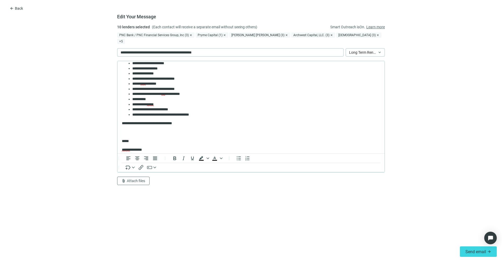
scroll to position [94, 0]
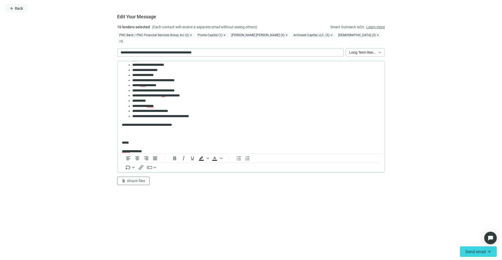
click at [15, 8] on span "Back" at bounding box center [19, 8] width 8 height 4
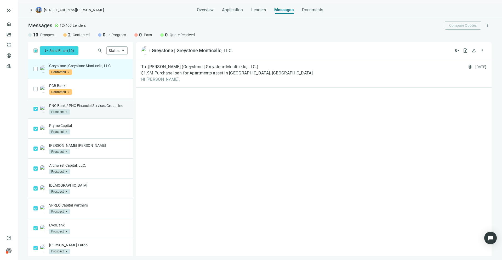
click at [91, 108] on p "PNC Bank / PNC Financial Services Group, Inc" at bounding box center [88, 105] width 78 height 5
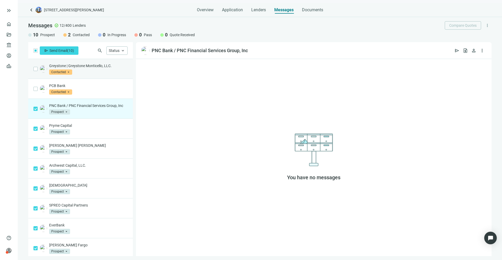
click at [98, 70] on div "Greystone | Greystone Monticello, LLC. Contacted arrow_drop_down" at bounding box center [88, 69] width 78 height 12
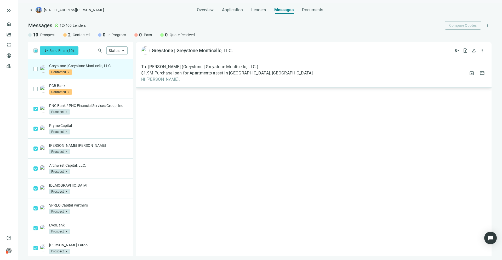
click at [218, 81] on span "Hi [PERSON_NAME]," at bounding box center [227, 79] width 172 height 5
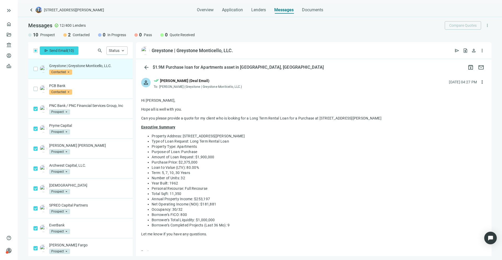
drag, startPoint x: 209, startPoint y: 117, endPoint x: 142, endPoint y: 107, distance: 68.3
click at [142, 107] on div "Hi [PERSON_NAME] all is well with you. Can you please provide a quote for my cl…" at bounding box center [313, 205] width 345 height 215
click at [65, 52] on button "send Send Email ( 10 )" at bounding box center [59, 50] width 39 height 8
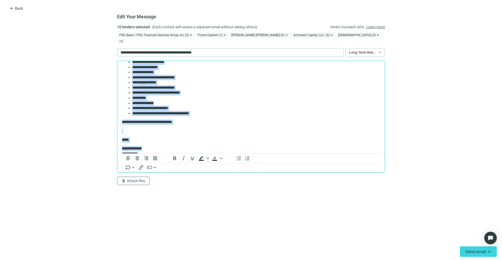
scroll to position [130, 0]
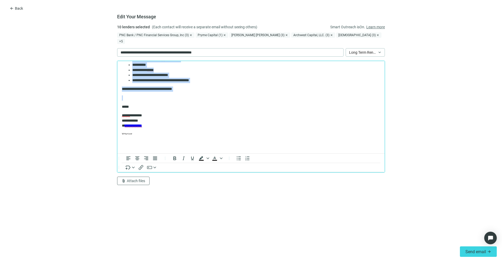
drag, startPoint x: 122, startPoint y: 76, endPoint x: 198, endPoint y: 93, distance: 77.2
click at [198, 93] on body "**********" at bounding box center [251, 42] width 259 height 214
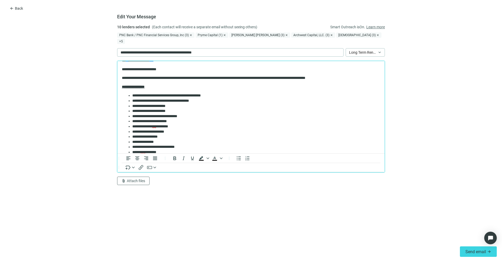
scroll to position [0, 0]
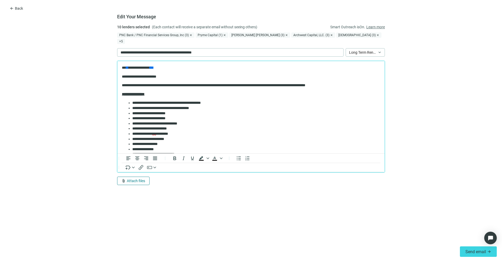
click at [129, 178] on span "Attach files" at bounding box center [136, 180] width 18 height 4
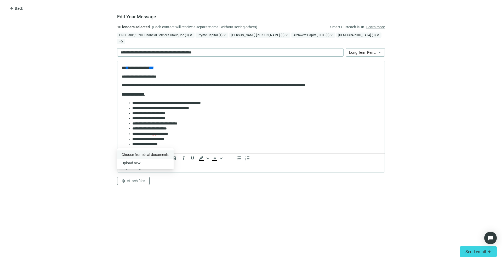
click at [135, 155] on span "Сhoose from deal documents" at bounding box center [146, 154] width 48 height 4
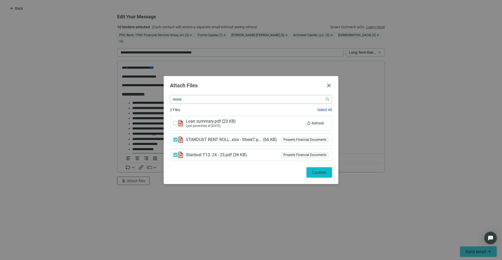
click at [318, 172] on span "Confirm" at bounding box center [319, 172] width 15 height 5
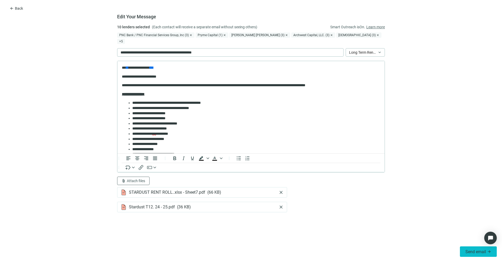
click at [466, 250] on span "Send email" at bounding box center [476, 251] width 21 height 5
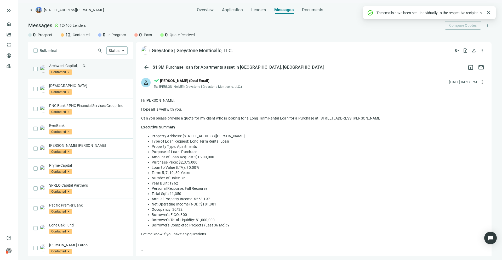
click at [89, 77] on div "Archwest Capital, LLC. Contacted arrow_drop_down" at bounding box center [80, 69] width 105 height 20
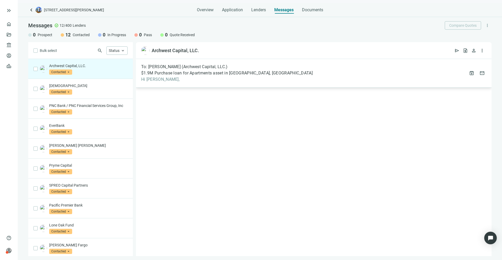
click at [184, 85] on div "To: [PERSON_NAME] (Archwest Capital, LLC.) $1.9M Purchase loan for Apartments a…" at bounding box center [314, 73] width 356 height 29
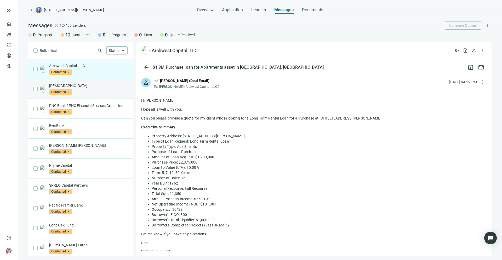
click at [85, 91] on div "Conventus Contacted arrow_drop_down" at bounding box center [88, 89] width 78 height 12
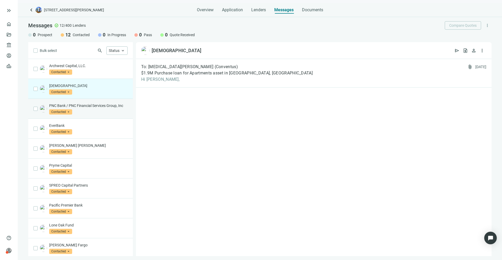
click at [89, 106] on p "PNC Bank / PNC Financial Services Group, Inc" at bounding box center [88, 105] width 78 height 5
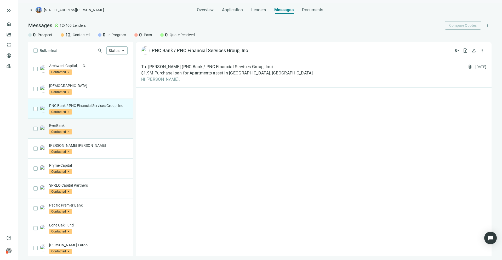
click at [88, 126] on div "EverBank Contacted arrow_drop_down" at bounding box center [80, 129] width 105 height 20
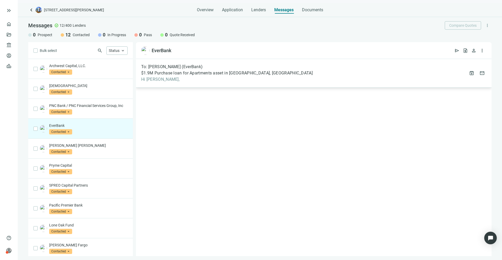
click at [208, 74] on span "$1.9M Purchase loan for Apartments asset in [GEOGRAPHIC_DATA], [GEOGRAPHIC_DATA]" at bounding box center [227, 72] width 172 height 5
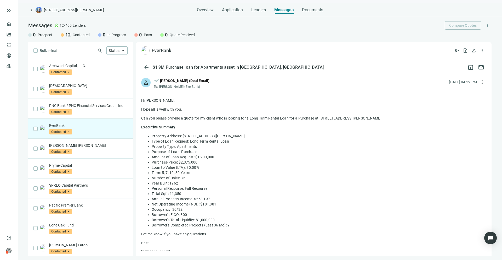
click at [188, 87] on span "[PERSON_NAME] (EverBank)" at bounding box center [179, 87] width 41 height 4
click at [183, 78] on div "[PERSON_NAME] (Deal Email)" at bounding box center [184, 81] width 49 height 6
click at [178, 69] on div "$1.9M Purchase loan for Apartments asset in [GEOGRAPHIC_DATA], [GEOGRAPHIC_DATA]" at bounding box center [238, 67] width 173 height 5
click at [149, 66] on span "arrow_back" at bounding box center [146, 67] width 6 height 6
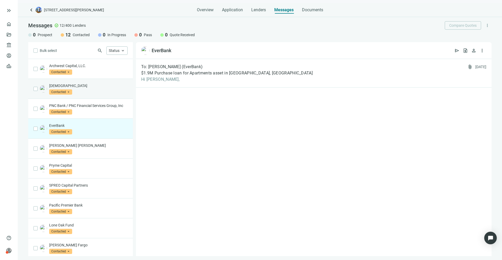
click at [110, 86] on p "[DEMOGRAPHIC_DATA]" at bounding box center [88, 85] width 78 height 5
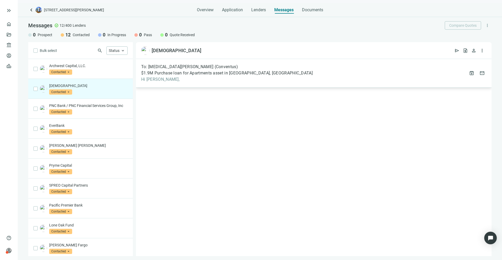
click at [466, 66] on div "To: [MEDICAL_DATA][PERSON_NAME] (Conventus) $1.9M Purchase loan for Apartments …" at bounding box center [314, 73] width 356 height 29
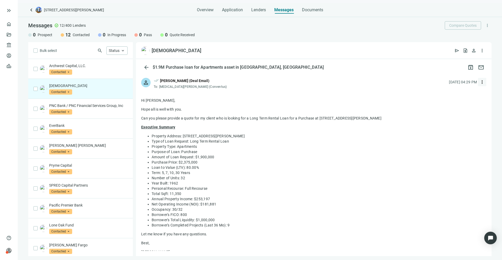
click at [480, 82] on span "more_vert" at bounding box center [482, 81] width 5 height 5
click at [96, 76] on div "Archwest Capital, LLC. Contacted arrow_drop_down" at bounding box center [80, 69] width 105 height 20
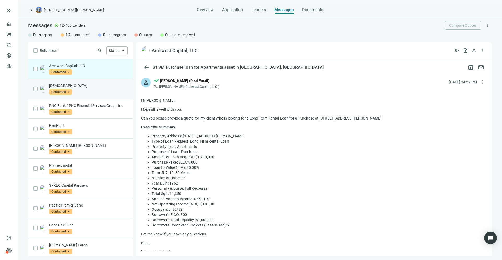
click at [94, 88] on p "[DEMOGRAPHIC_DATA]" at bounding box center [88, 85] width 78 height 5
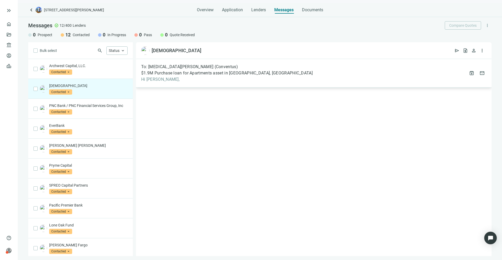
click at [180, 70] on div "To: [MEDICAL_DATA][PERSON_NAME] (Conventus) $1.9M Purchase loan for Apartments …" at bounding box center [227, 73] width 172 height 18
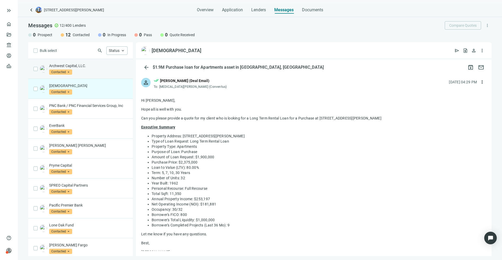
click at [93, 68] on p "Archwest Capital, LLC." at bounding box center [88, 65] width 78 height 5
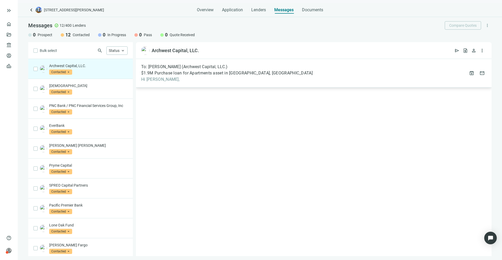
click at [153, 80] on span "Hi [PERSON_NAME]," at bounding box center [227, 79] width 172 height 5
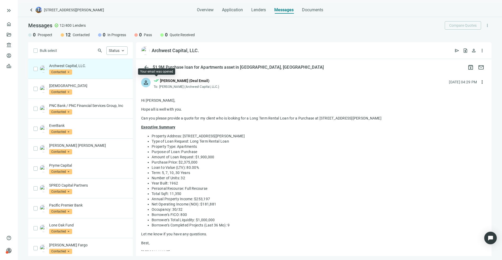
click at [155, 80] on span "done_all" at bounding box center [156, 81] width 5 height 7
click at [146, 68] on span "arrow_back" at bounding box center [146, 67] width 6 height 6
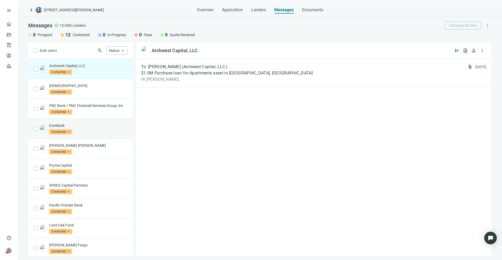
click at [81, 128] on p "EverBank" at bounding box center [88, 125] width 78 height 5
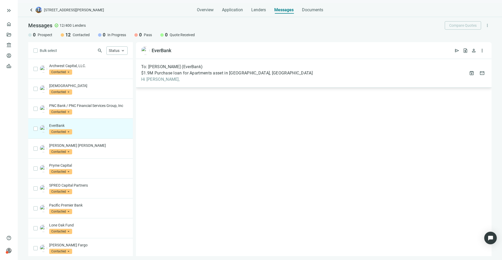
click at [156, 81] on span "Hi [PERSON_NAME]," at bounding box center [227, 79] width 172 height 5
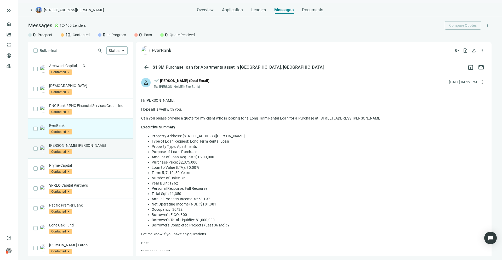
click at [81, 147] on div "[PERSON_NAME] [PERSON_NAME] Contacted arrow_drop_down" at bounding box center [80, 148] width 105 height 20
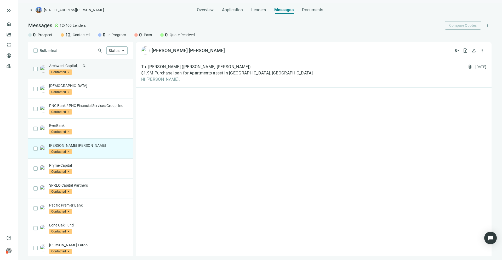
click at [69, 72] on span "Contacted" at bounding box center [60, 71] width 23 height 5
click at [101, 71] on div "Archwest Capital, LLC. Contacted arrow_drop_down prospect contacted in_progress…" at bounding box center [88, 69] width 78 height 12
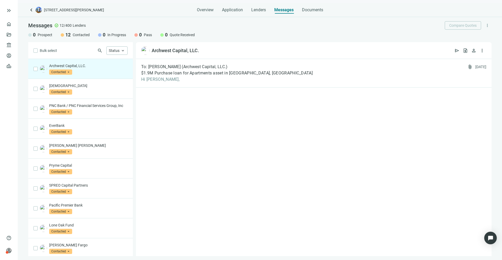
scroll to position [47, 0]
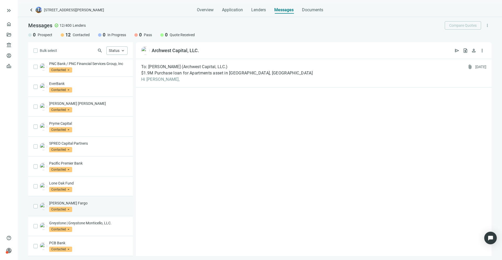
click at [82, 201] on p "[PERSON_NAME] Fargo" at bounding box center [88, 202] width 78 height 5
click at [159, 83] on div "To: [PERSON_NAME] ([PERSON_NAME] Fargo) $1.9M Purchase loan for Apartments asse…" at bounding box center [314, 73] width 356 height 29
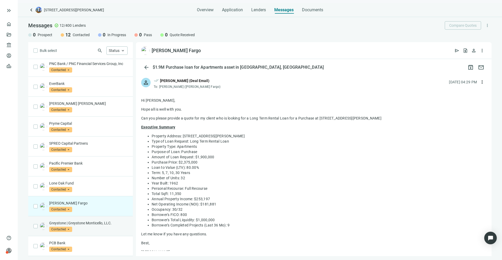
click at [91, 218] on div "Greystone | Greystone Monticello, LLC. Contacted arrow_drop_down" at bounding box center [80, 226] width 105 height 20
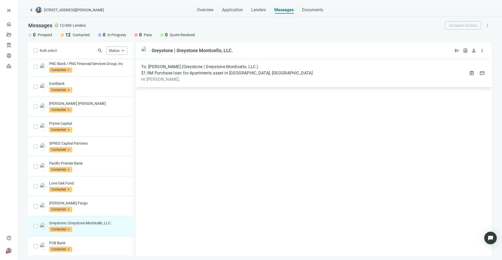
click at [170, 83] on div "To: [PERSON_NAME] (Greystone | Greystone Monticello, LLC.) $1.9M Purchase loan …" at bounding box center [314, 73] width 356 height 29
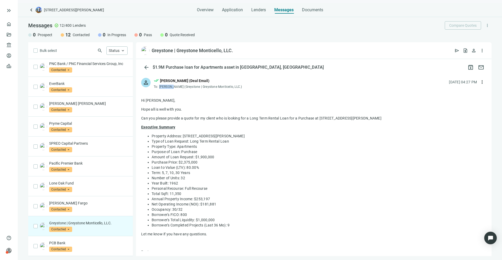
drag, startPoint x: 160, startPoint y: 87, endPoint x: 171, endPoint y: 87, distance: 11.0
click at [171, 87] on span "[PERSON_NAME] (Greystone | Greystone Monticello, LLC.)" at bounding box center [200, 87] width 83 height 4
drag, startPoint x: 172, startPoint y: 87, endPoint x: 160, endPoint y: 87, distance: 12.8
click at [160, 87] on span "[PERSON_NAME] (Greystone | Greystone Monticello, LLC.)" at bounding box center [200, 87] width 83 height 4
copy span "[PERSON_NAME]"
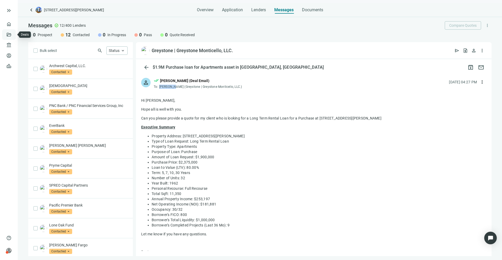
click at [13, 35] on link "Deals" at bounding box center [17, 34] width 9 height 4
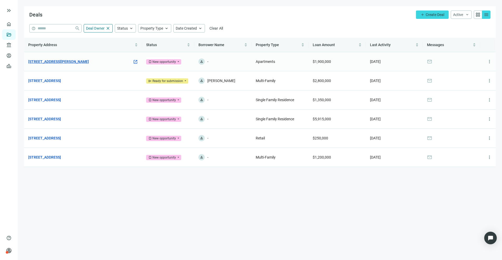
click at [54, 64] on link "[STREET_ADDRESS][PERSON_NAME]" at bounding box center [58, 62] width 61 height 6
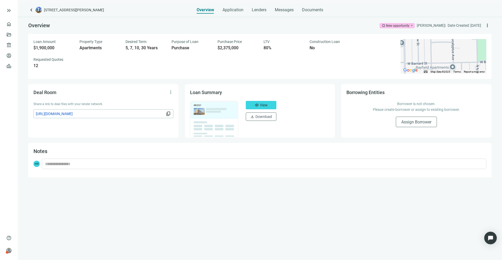
click at [394, 25] on div "New opportunity" at bounding box center [398, 25] width 24 height 5
click at [370, 28] on div "Overview bookmark New opportunity arrow_drop_down new_opportunity in_contact bo…" at bounding box center [260, 25] width 464 height 17
click at [252, 10] on span "Lenders" at bounding box center [259, 9] width 15 height 5
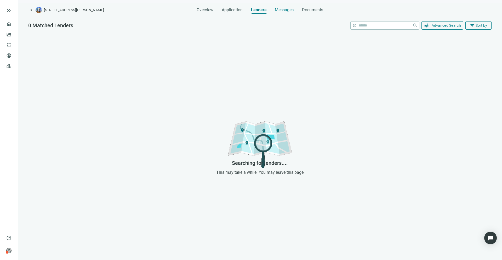
click at [283, 11] on span "Messages" at bounding box center [284, 9] width 19 height 5
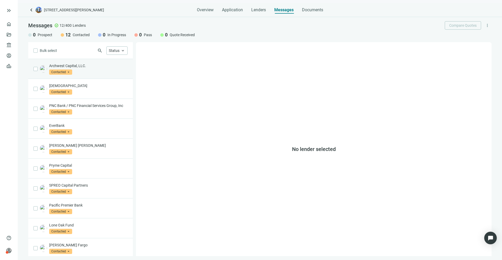
click at [82, 69] on div "Archwest Capital, LLC. Contacted arrow_drop_down" at bounding box center [88, 69] width 78 height 12
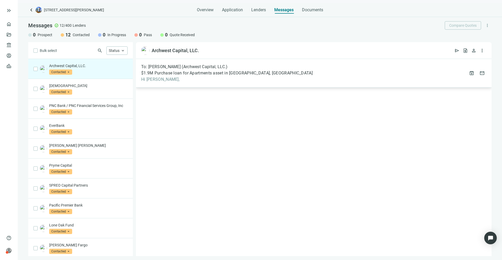
click at [172, 68] on span "To: [PERSON_NAME] (Archwest Capital, LLC.)" at bounding box center [184, 66] width 87 height 5
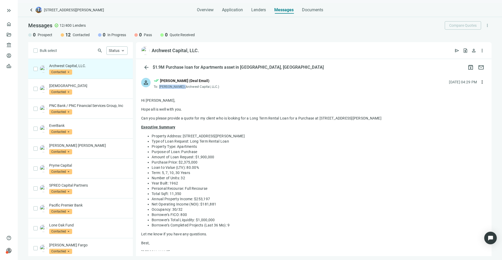
drag, startPoint x: 159, startPoint y: 86, endPoint x: 181, endPoint y: 86, distance: 21.7
click at [182, 86] on span "[PERSON_NAME] (Archwest Capital, LLC.)" at bounding box center [189, 87] width 60 height 4
copy span "[PERSON_NAME]"
